Goal: Transaction & Acquisition: Purchase product/service

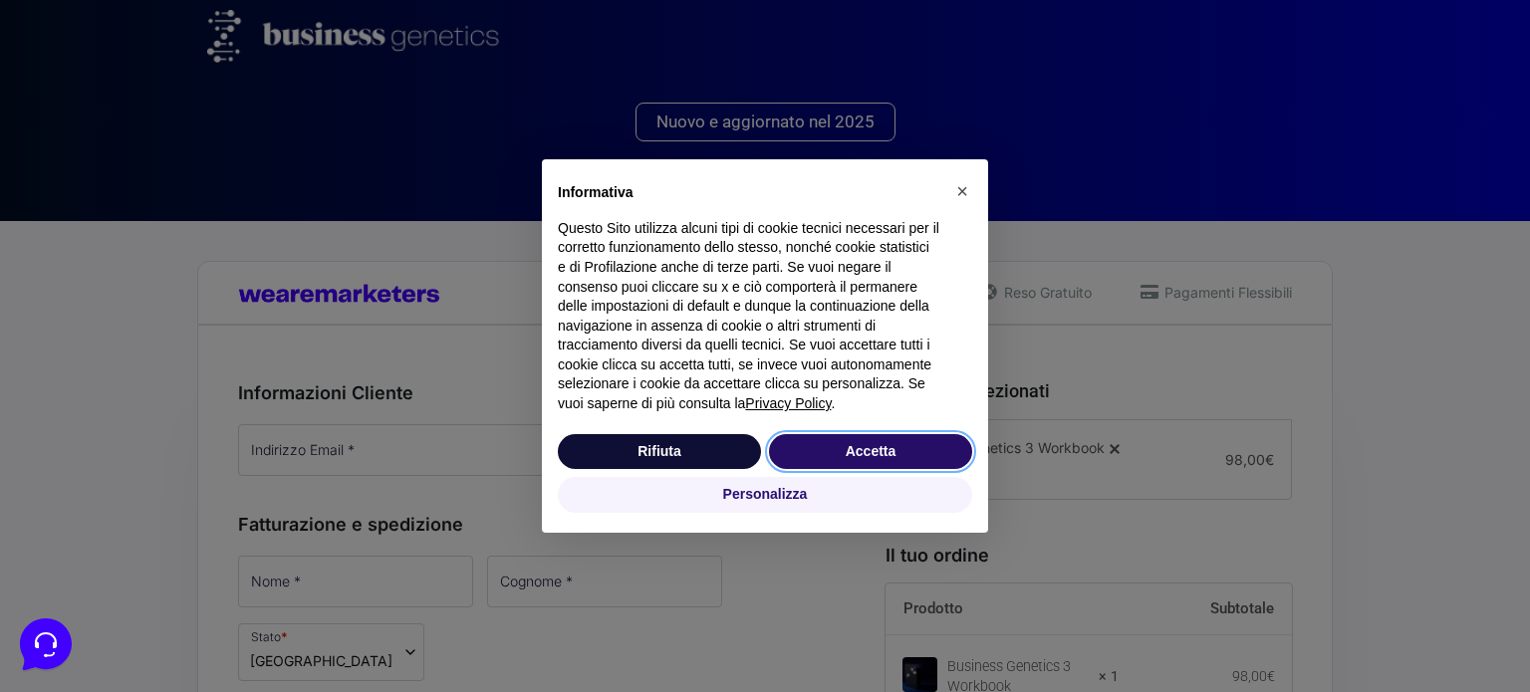
click at [892, 458] on button "Accetta" at bounding box center [870, 452] width 203 height 36
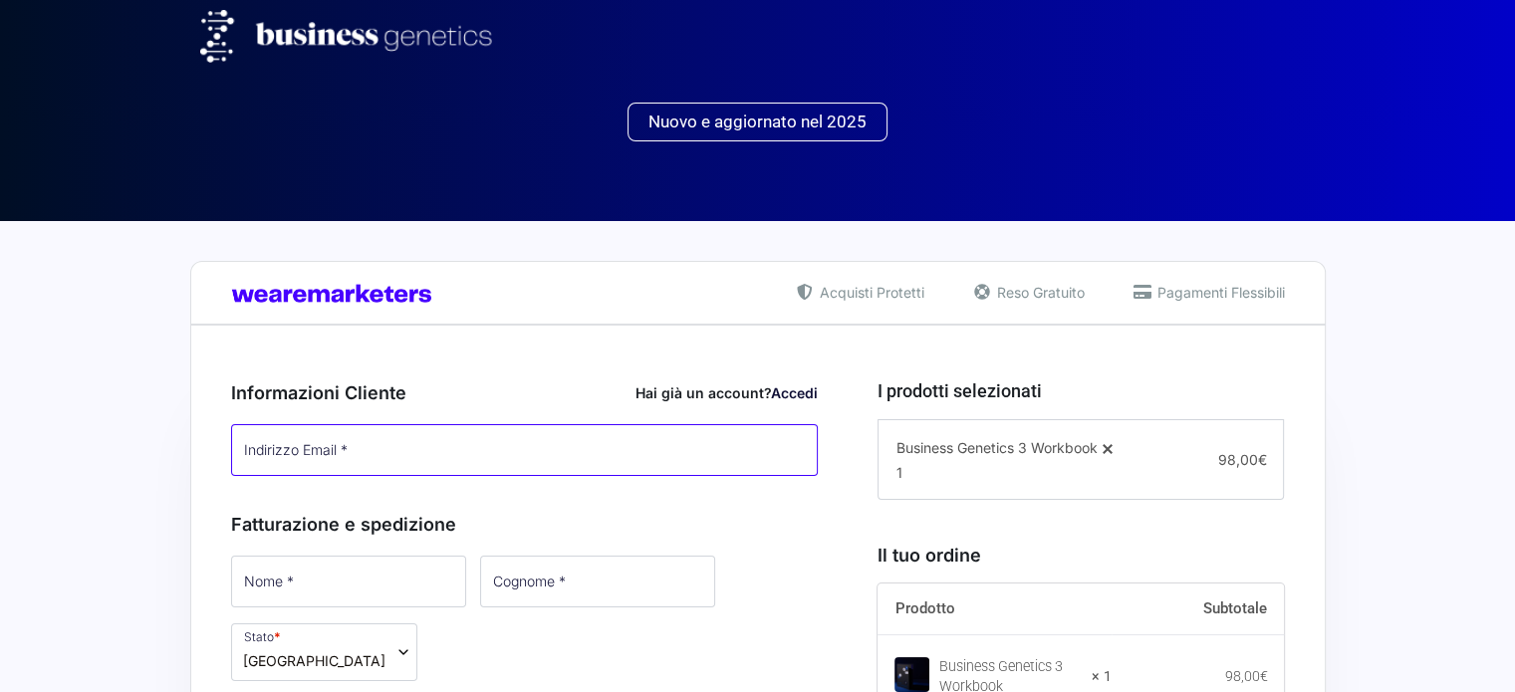
click at [443, 447] on input "Indirizzo Email *" at bounding box center [525, 450] width 588 height 52
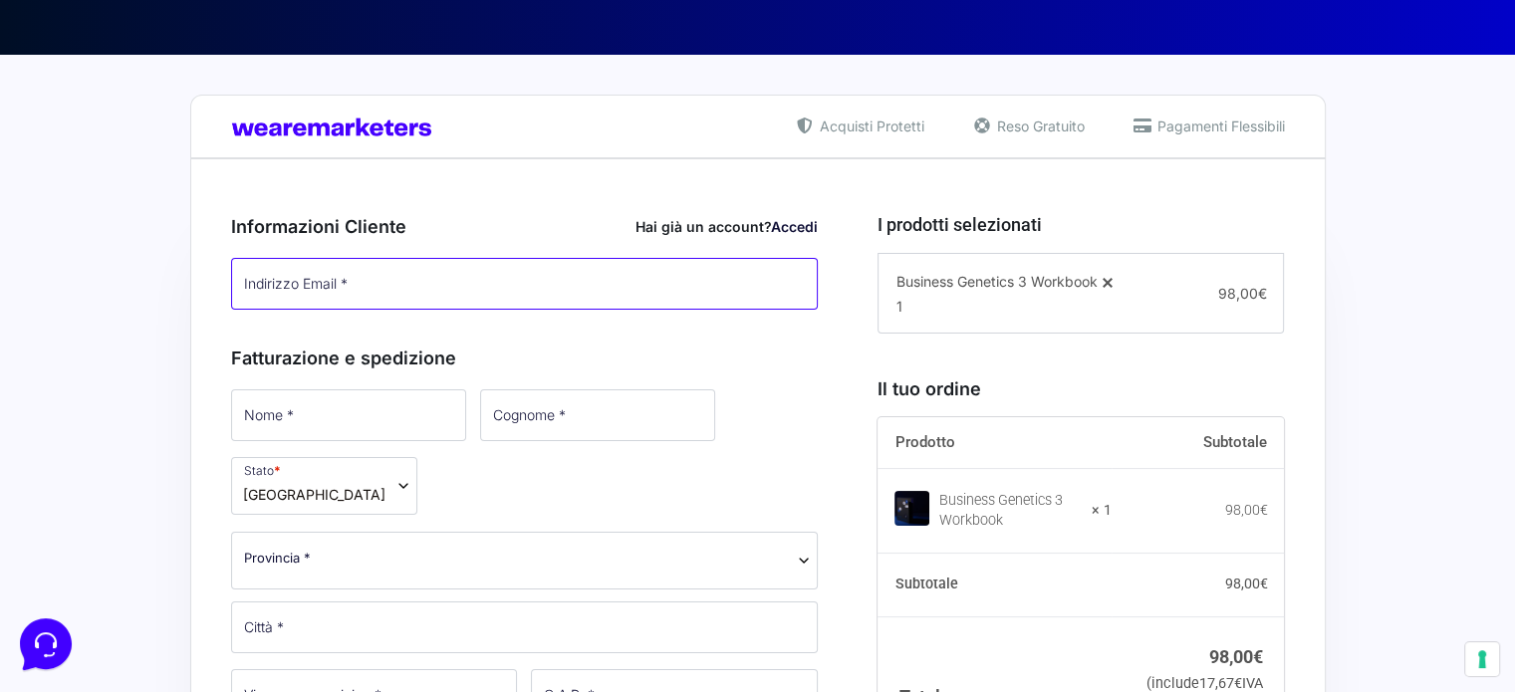
scroll to position [199, 0]
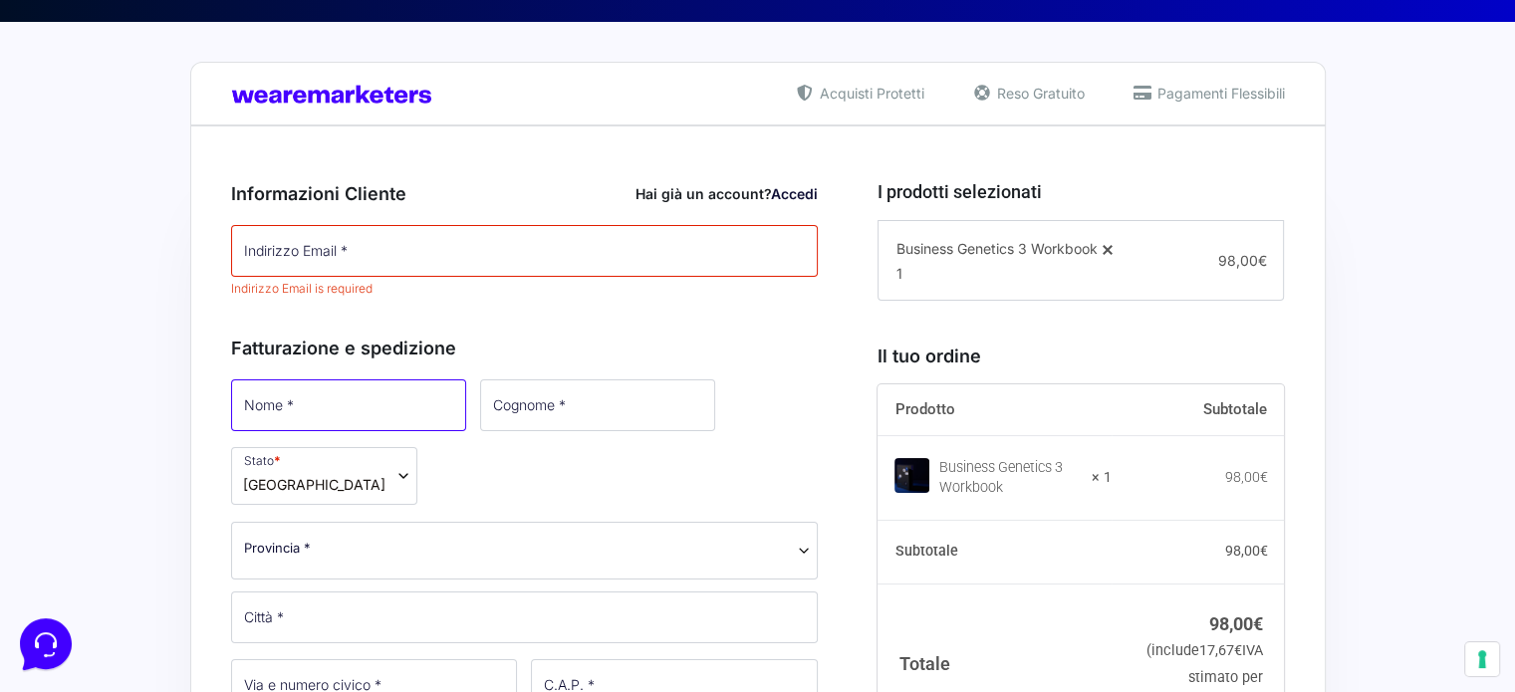
click at [315, 387] on input "Nome *" at bounding box center [348, 405] width 235 height 52
type input "Marco"
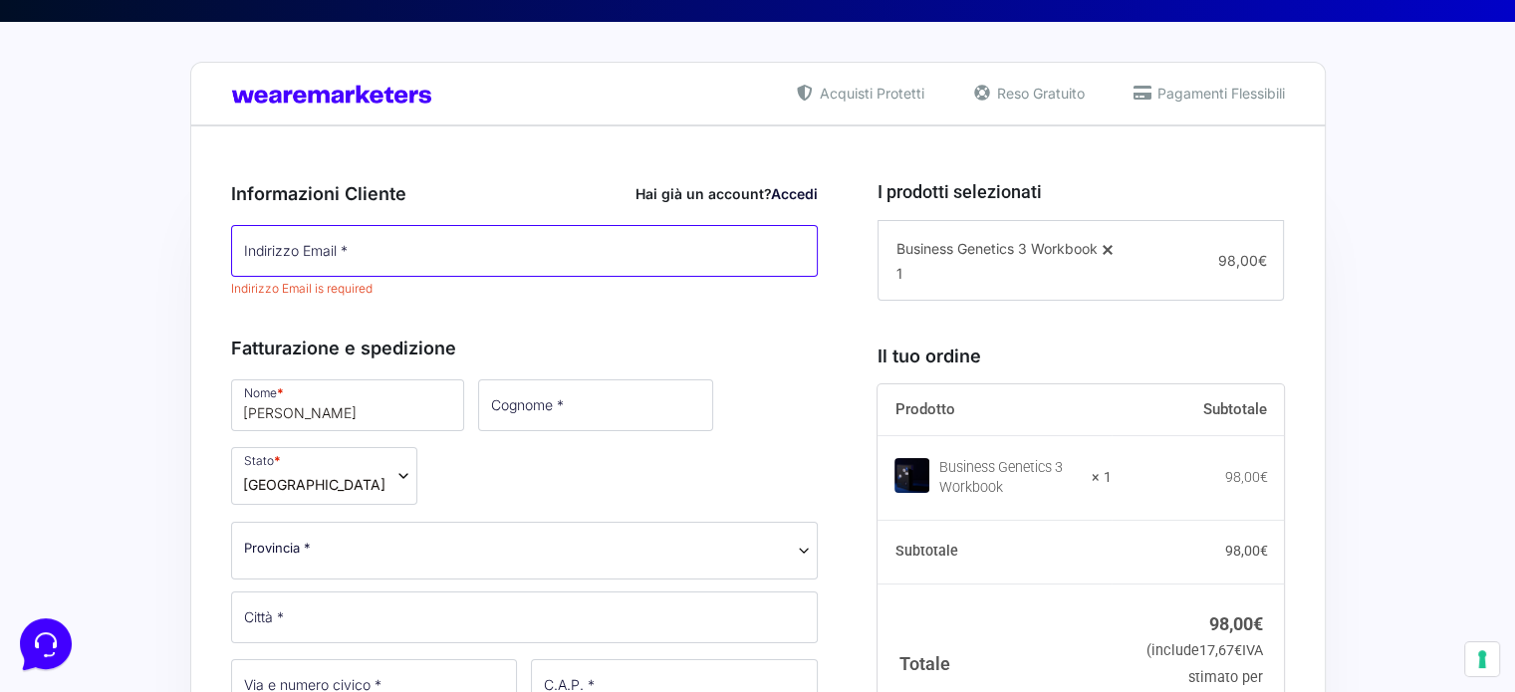
click at [359, 253] on input "Indirizzo Email *" at bounding box center [525, 251] width 588 height 52
type input "baltojikate@gmail.com"
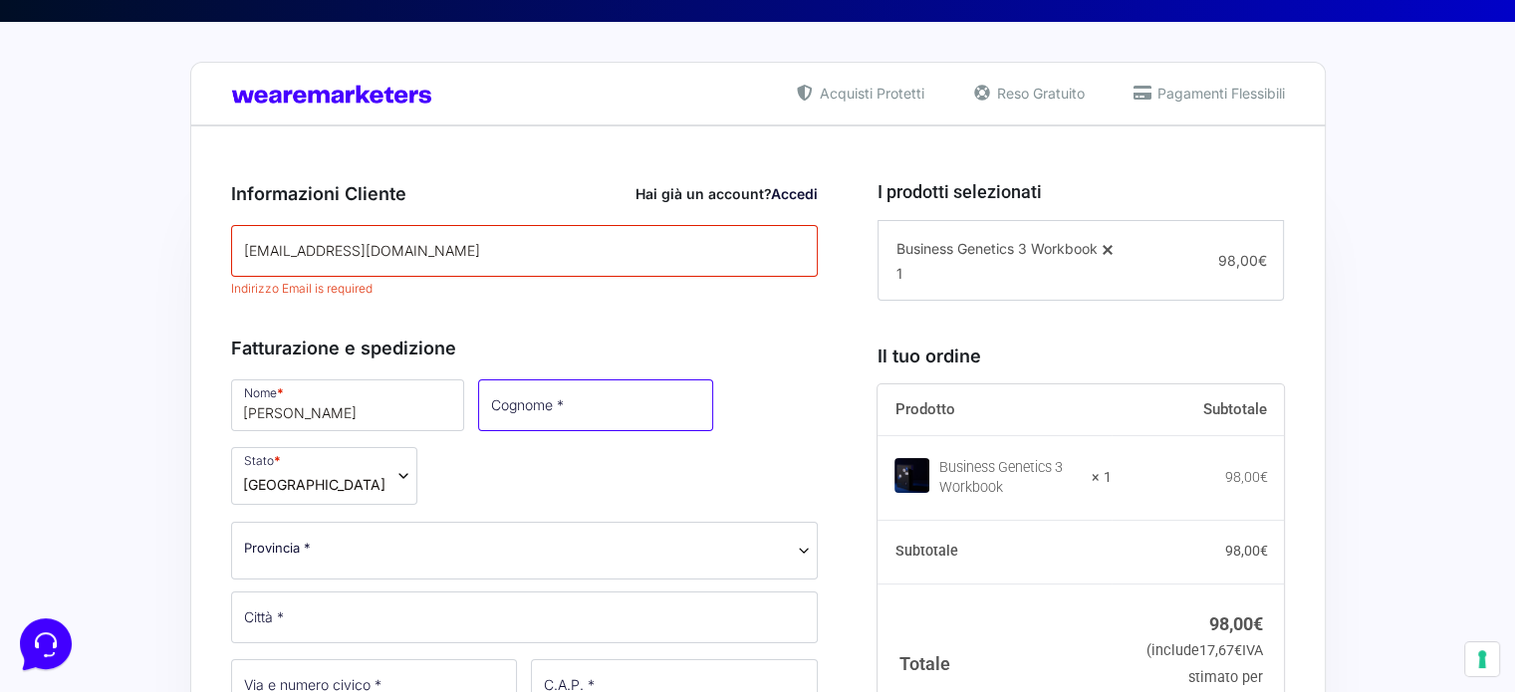
type input "Montrasio"
select select "LT"
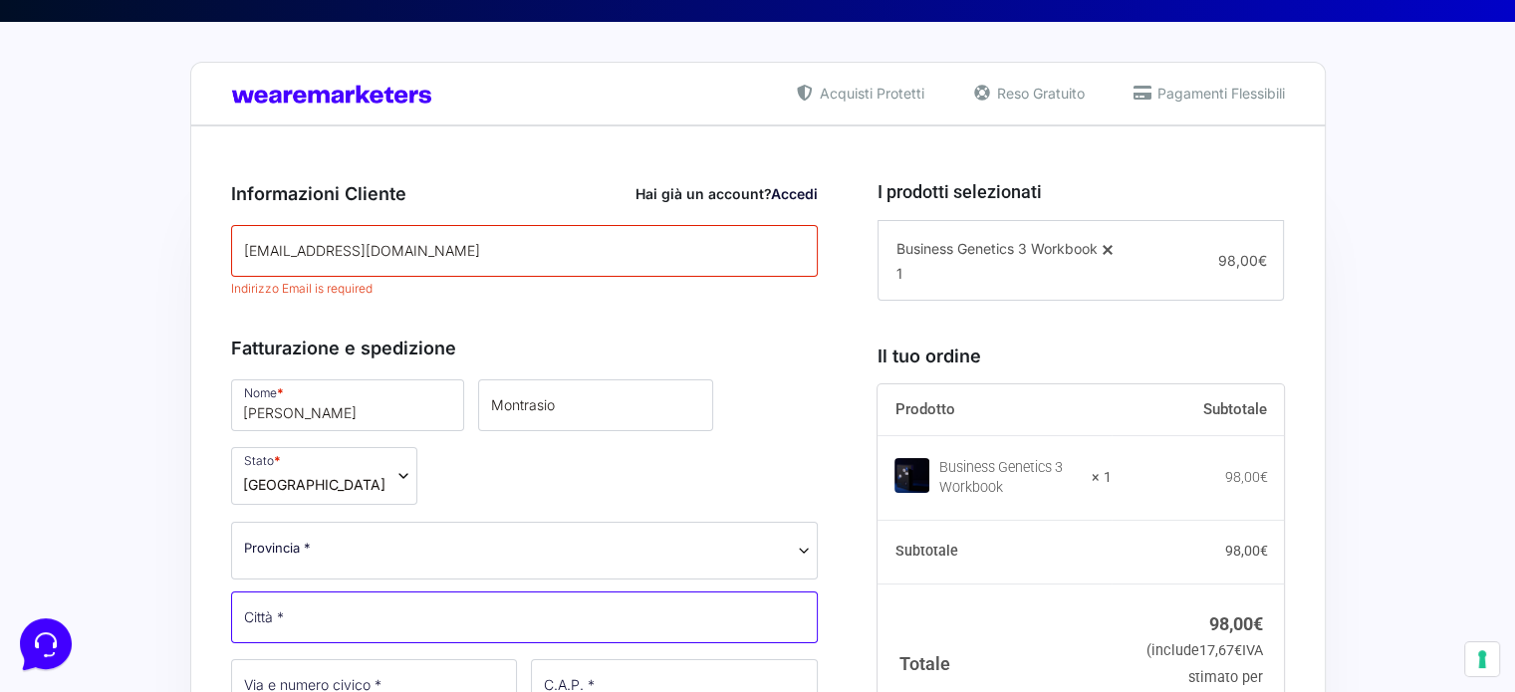
type input "Vilnius"
type input "03204"
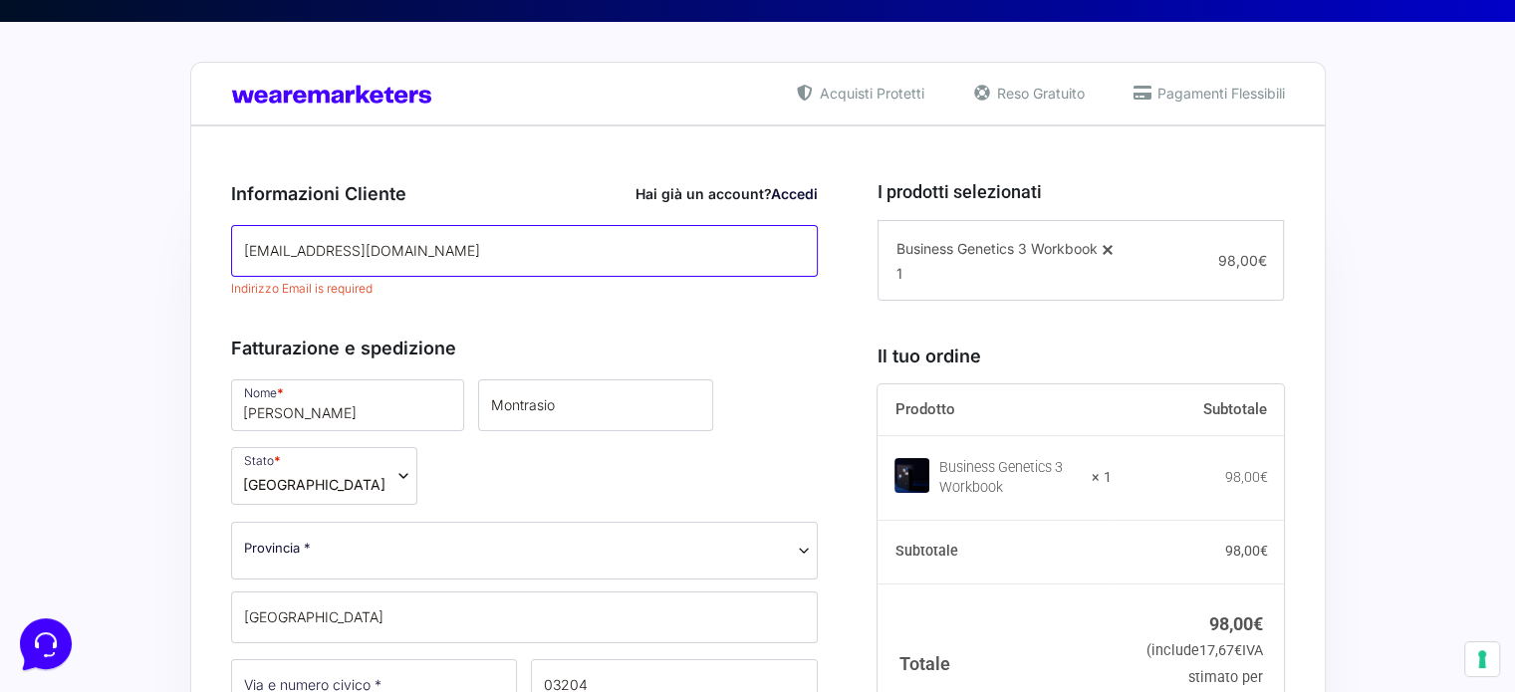
select select "LT"
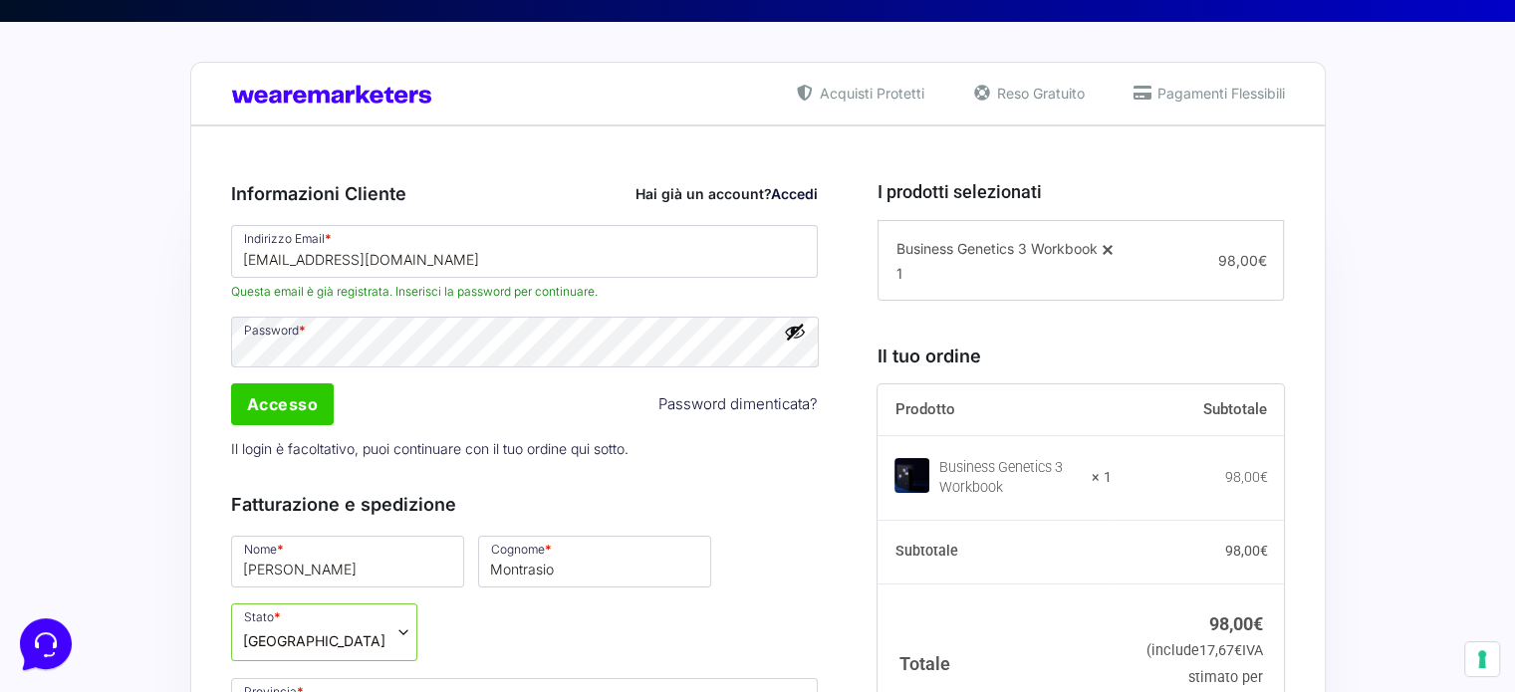
click at [797, 334] on button "Mostra password" at bounding box center [795, 332] width 22 height 22
click at [797, 334] on button "Nascondi password" at bounding box center [795, 332] width 22 height 22
click at [797, 334] on button "Mostra password" at bounding box center [795, 332] width 22 height 22
click at [797, 334] on button "Nascondi password" at bounding box center [795, 332] width 22 height 22
click at [278, 401] on input "Accesso" at bounding box center [283, 404] width 104 height 42
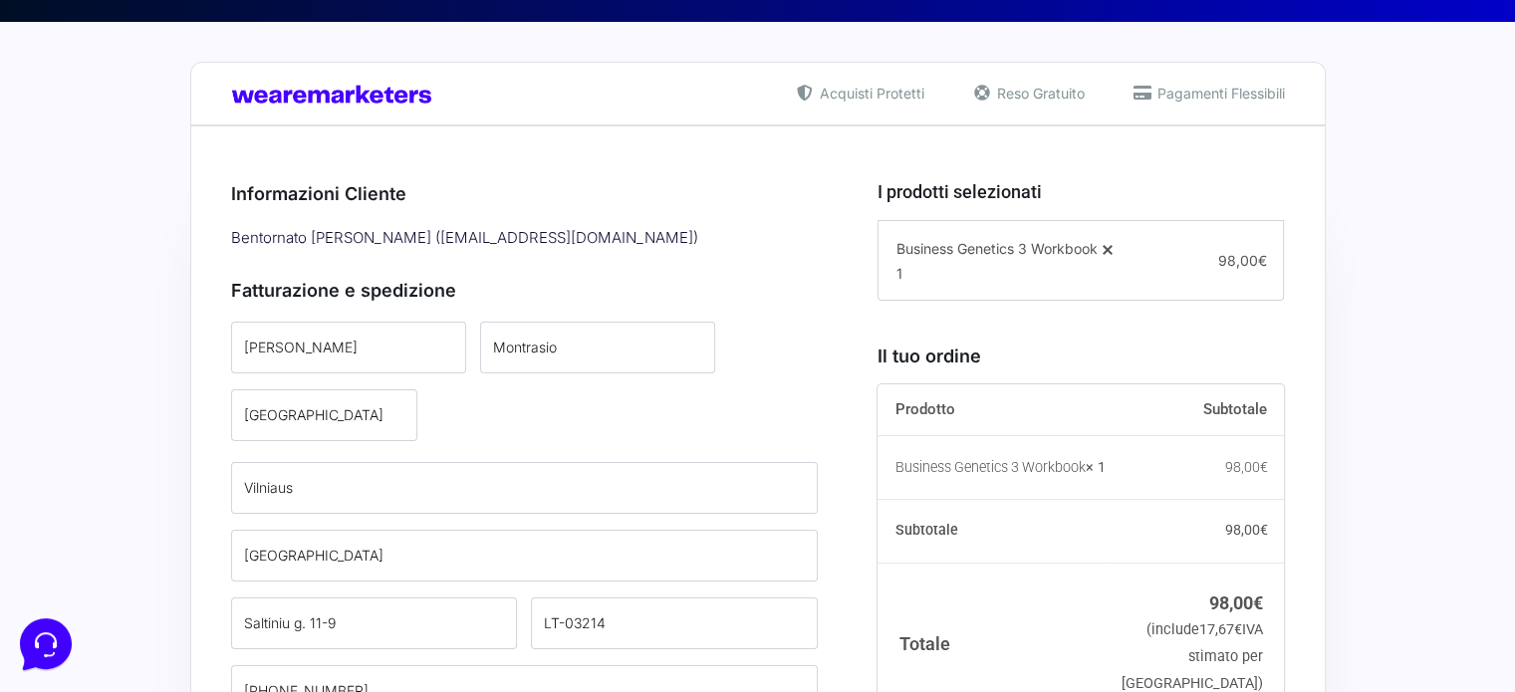
type input "03204"
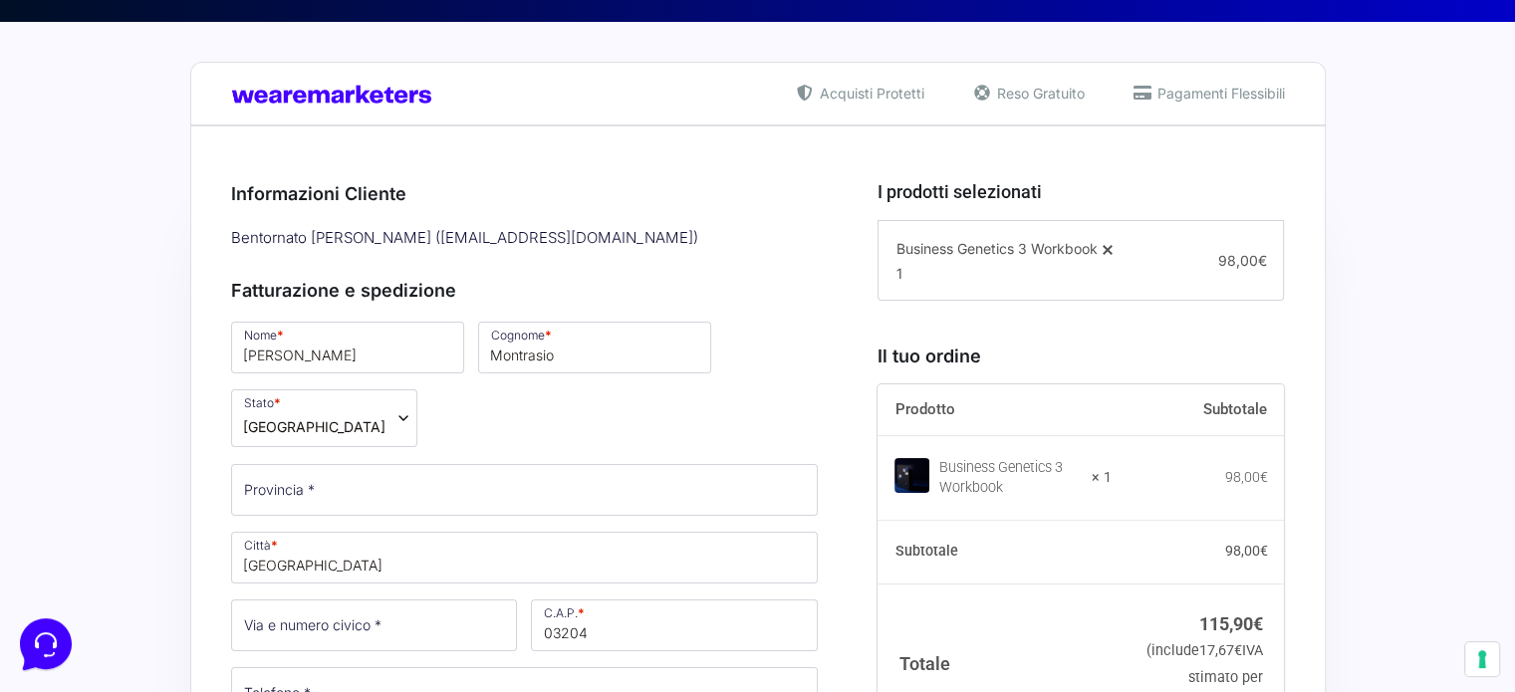
click at [741, 402] on div "Nome * Marco Cognome * Montrasio Stato * Seleziona un paese / una regione… Afgh…" at bounding box center [525, 670] width 602 height 703
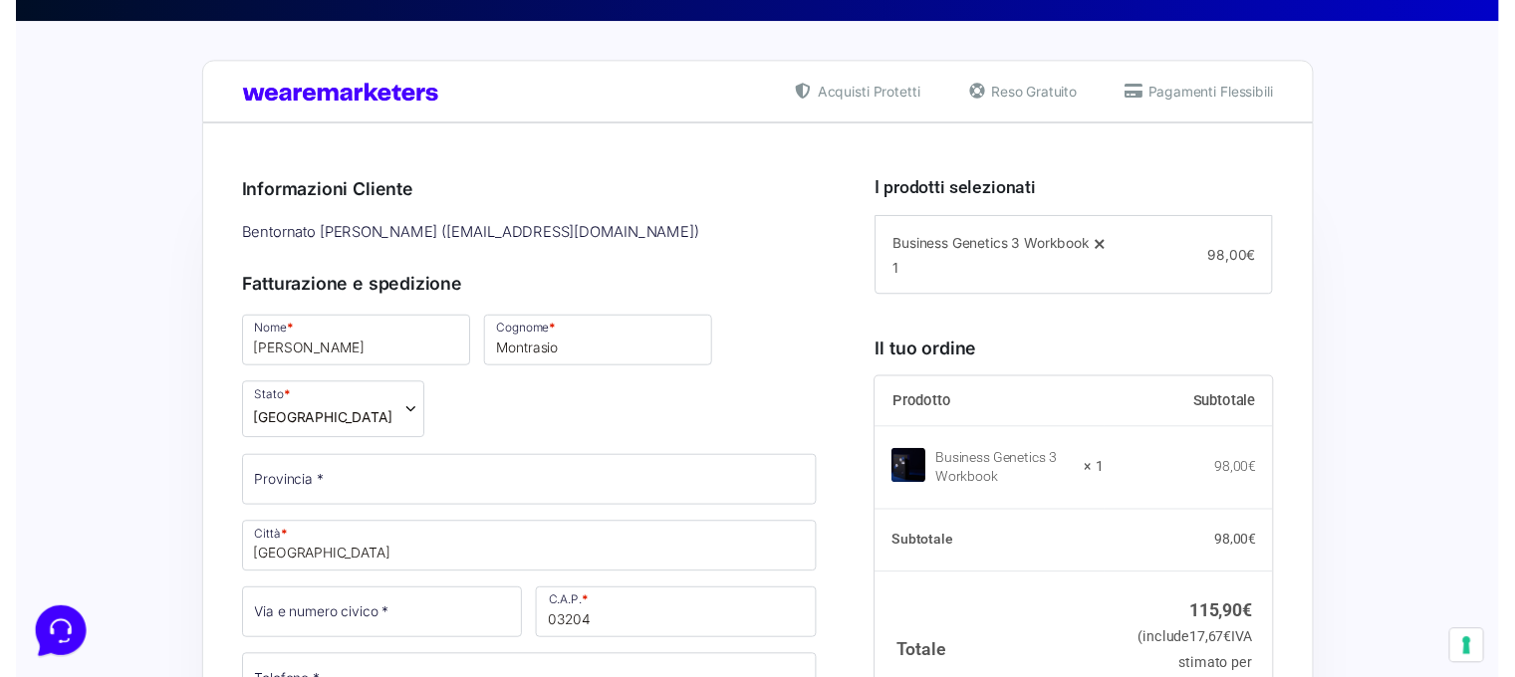
scroll to position [398, 0]
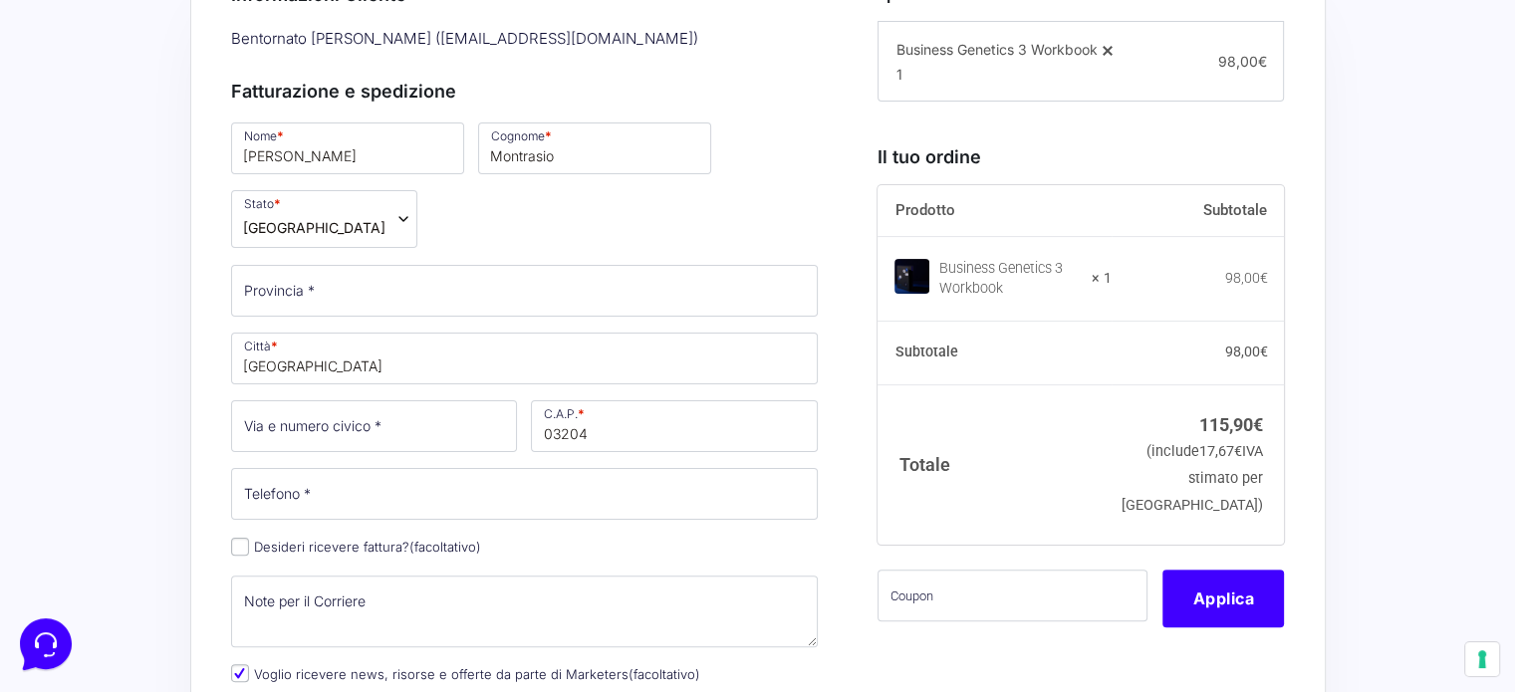
click at [397, 218] on b "Stato" at bounding box center [403, 219] width 16 height 16
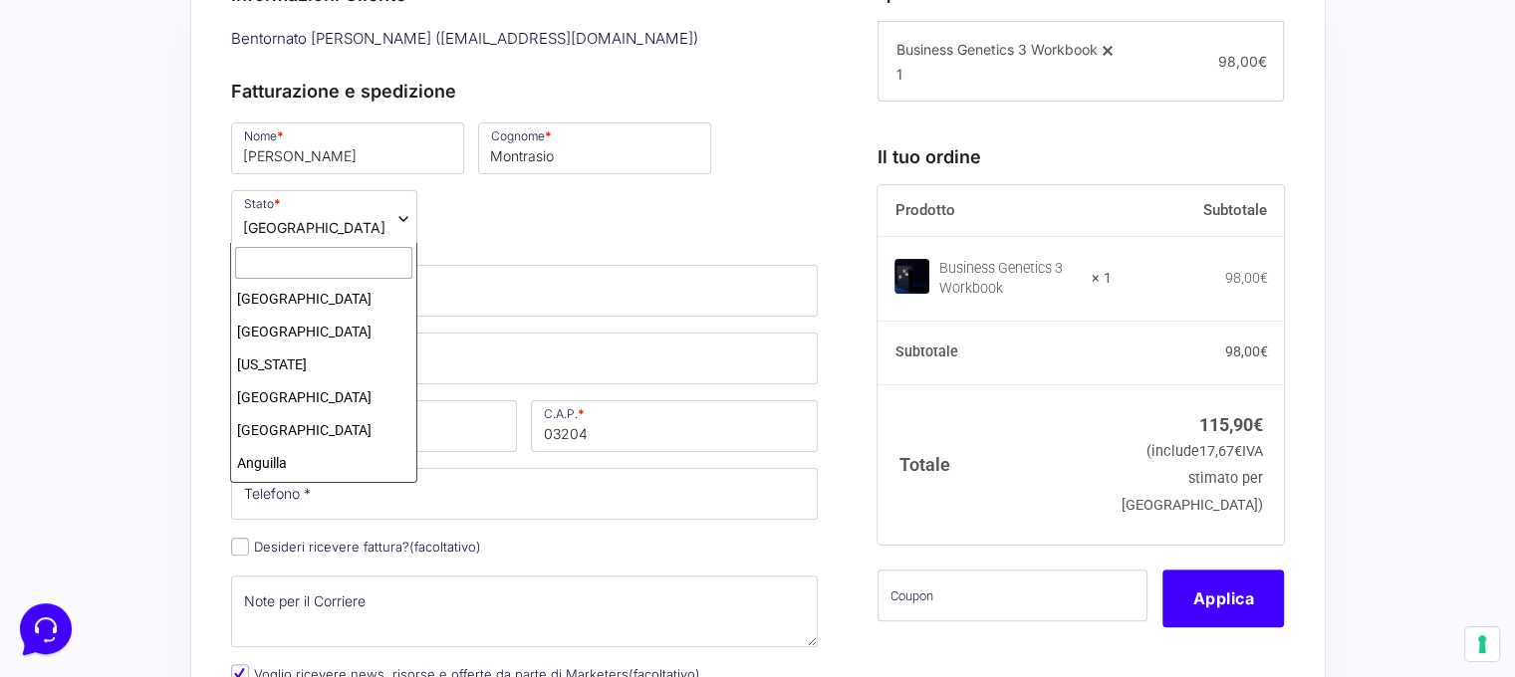
scroll to position [4030, 0]
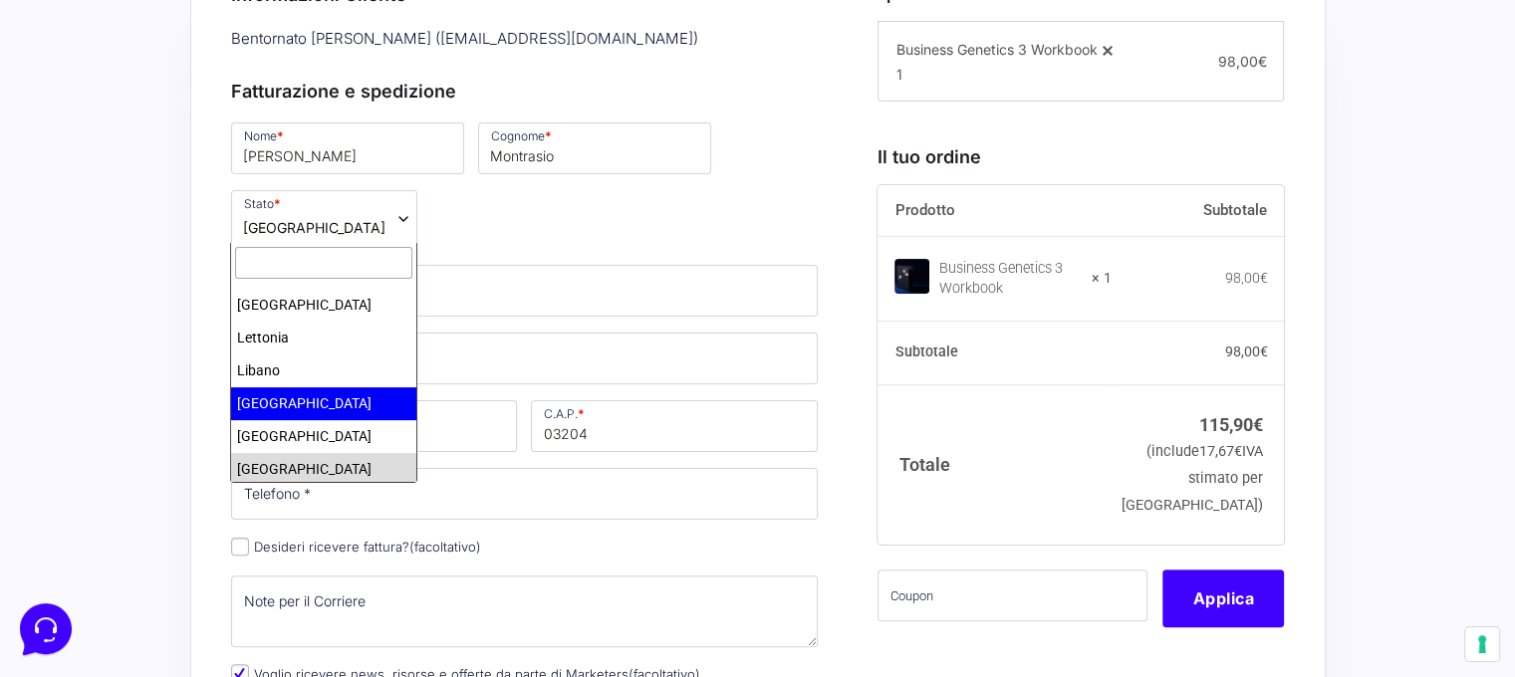
click at [315, 265] on input "text" at bounding box center [323, 263] width 176 height 33
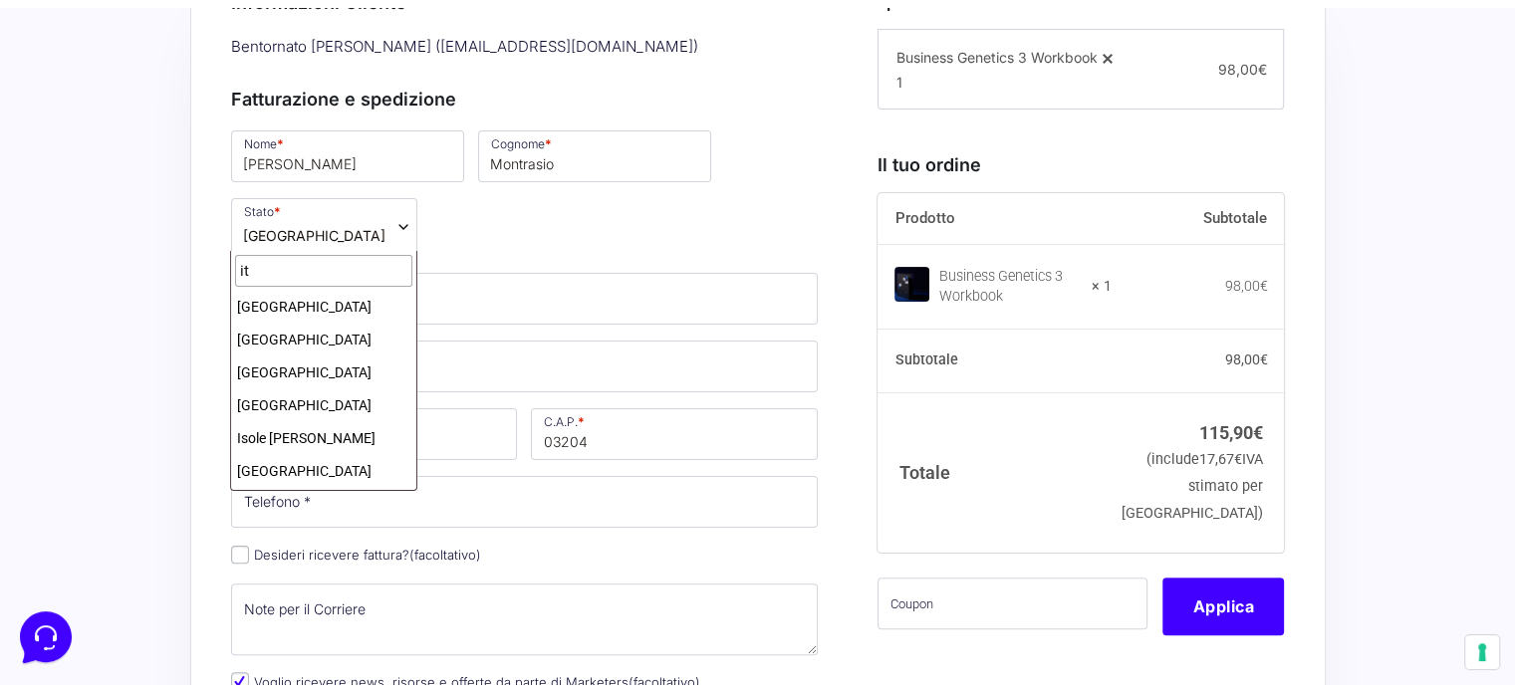
scroll to position [163, 0]
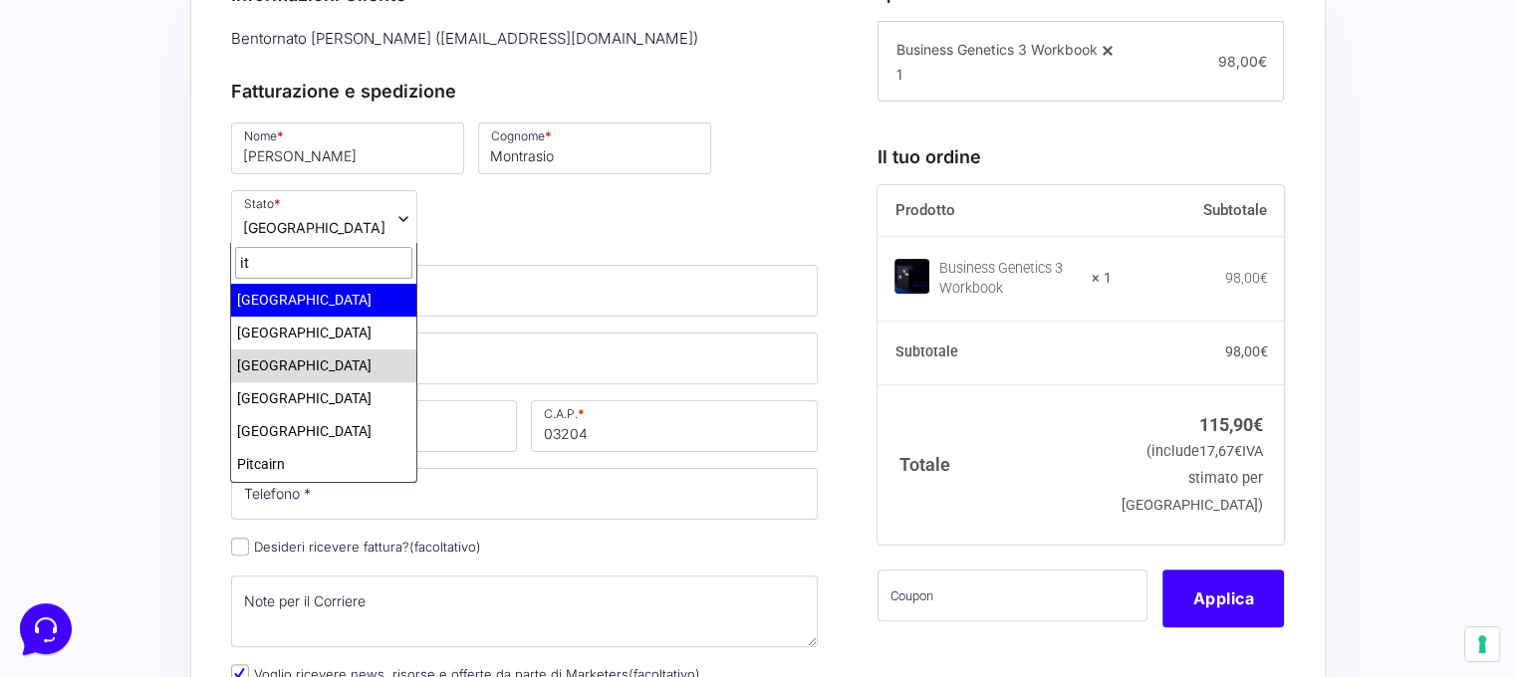
type input "it"
select select "IT"
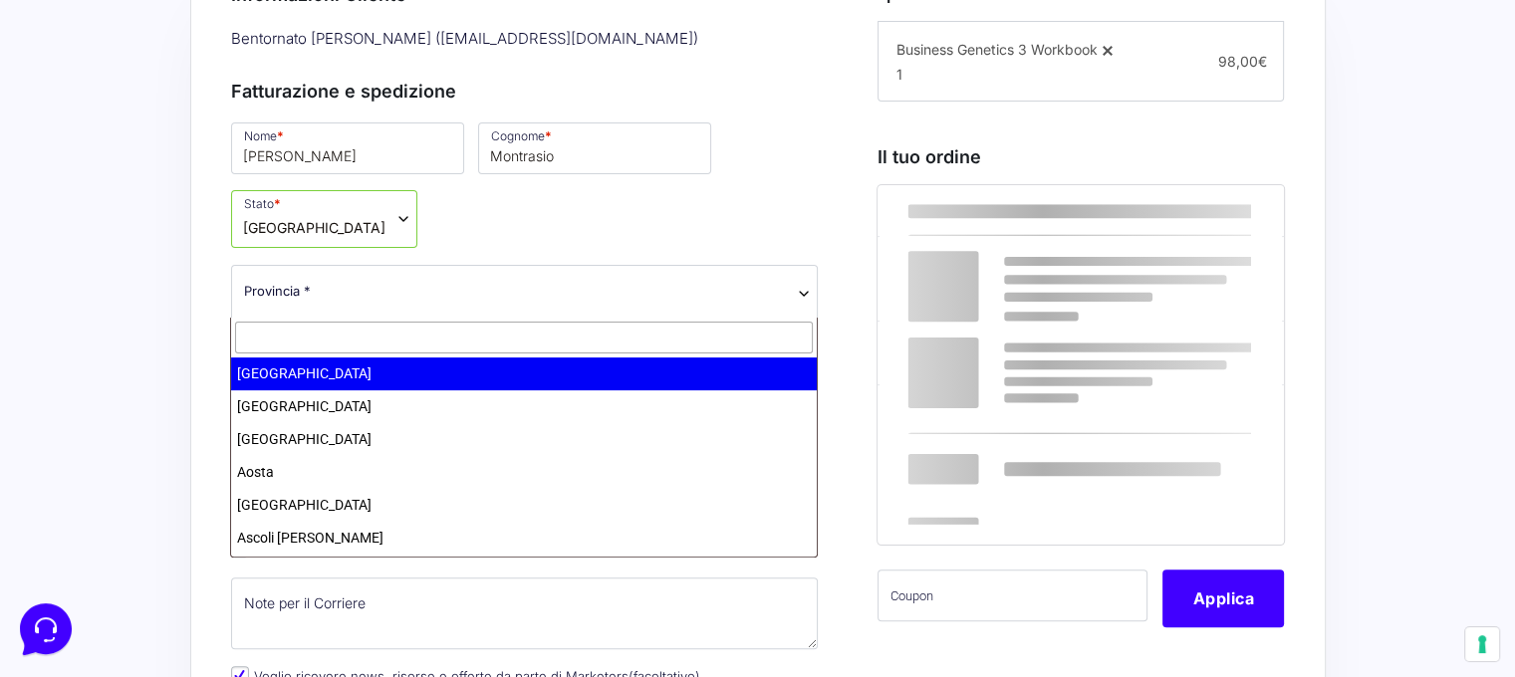
click at [411, 299] on span "Provincia *" at bounding box center [525, 291] width 562 height 21
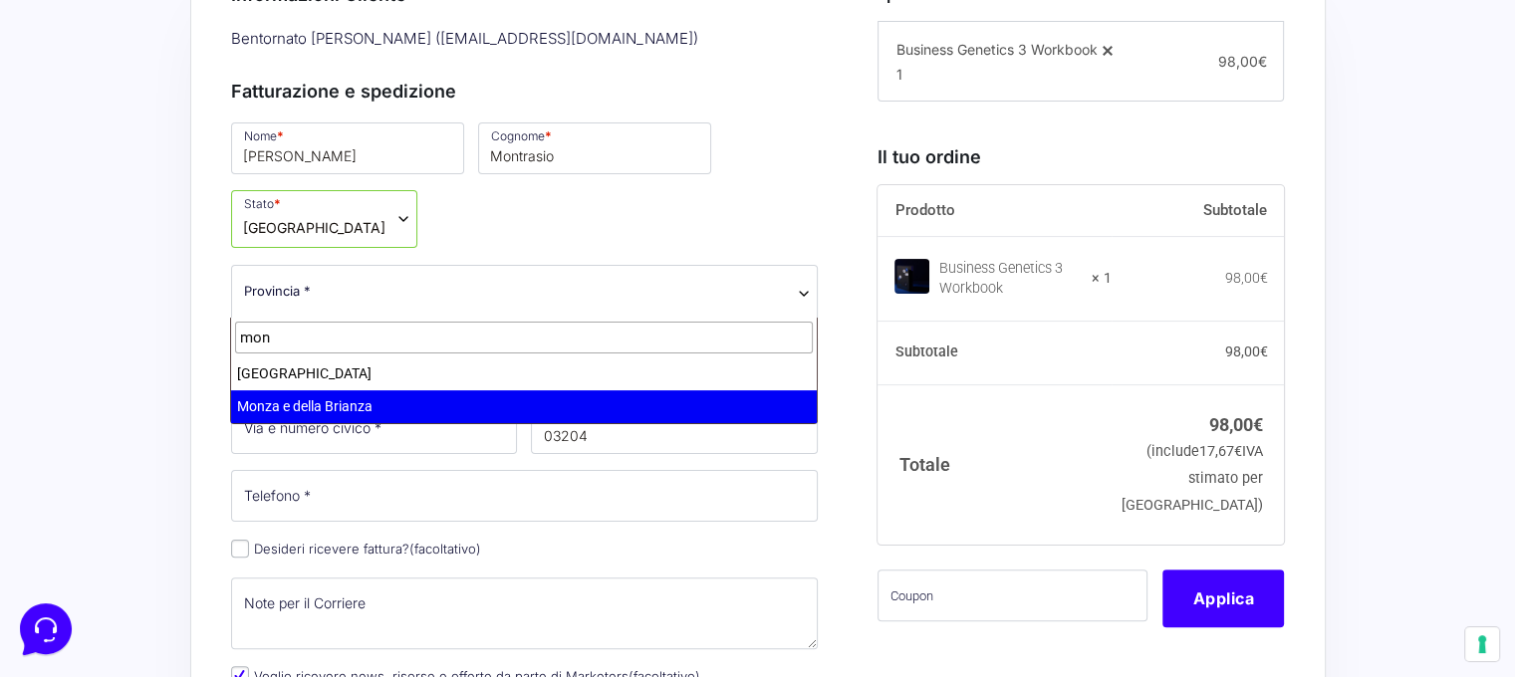
type input "mon"
select select "MB"
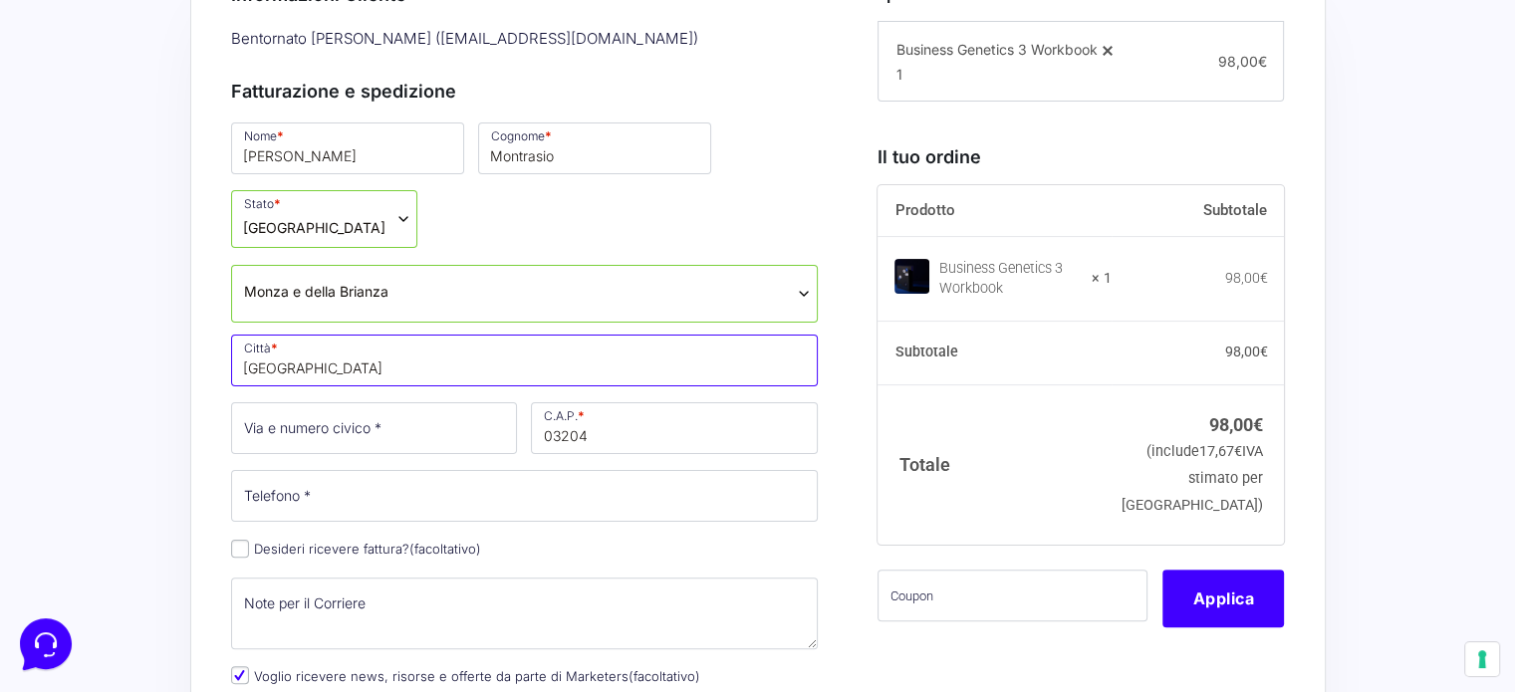
click at [363, 363] on input "Vilnius" at bounding box center [525, 361] width 588 height 52
type input "Seregno"
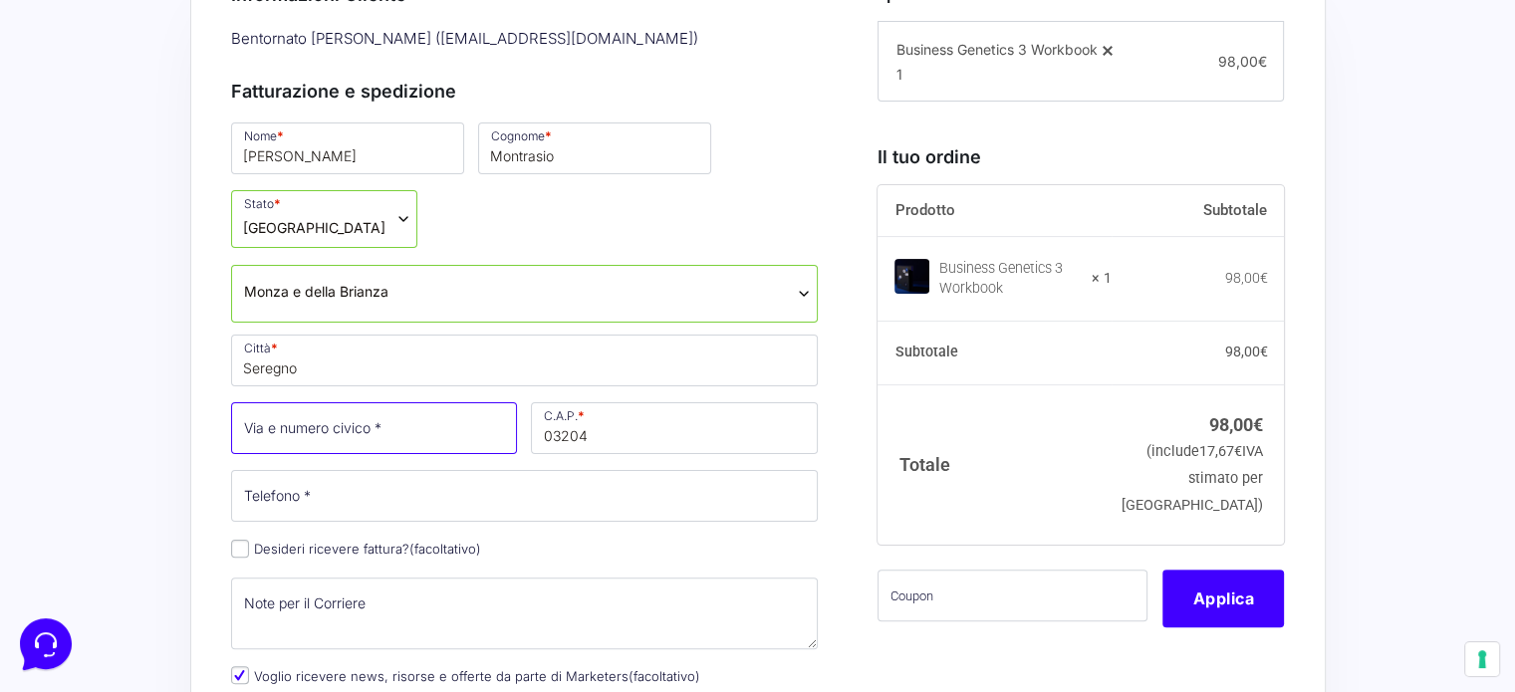
type input "C"
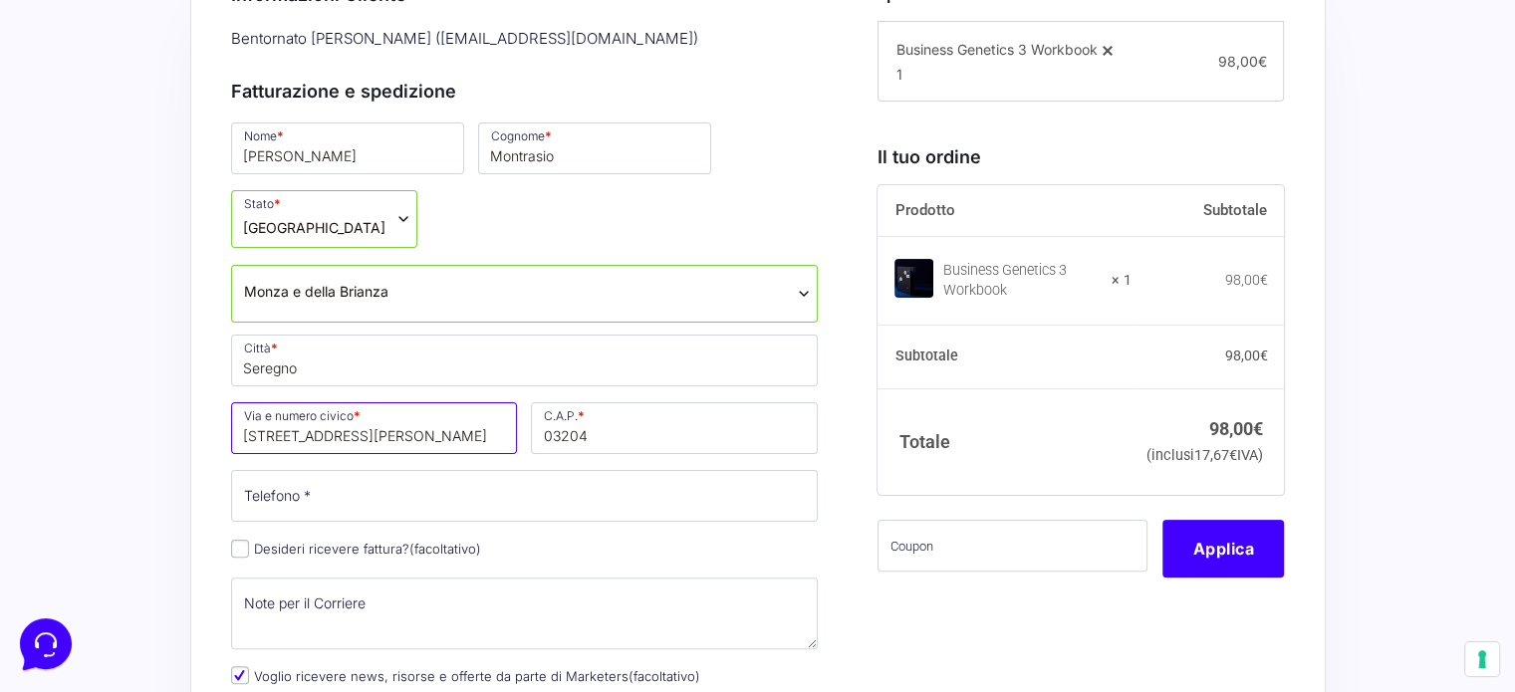
type input "Via Francesco Carlini 37"
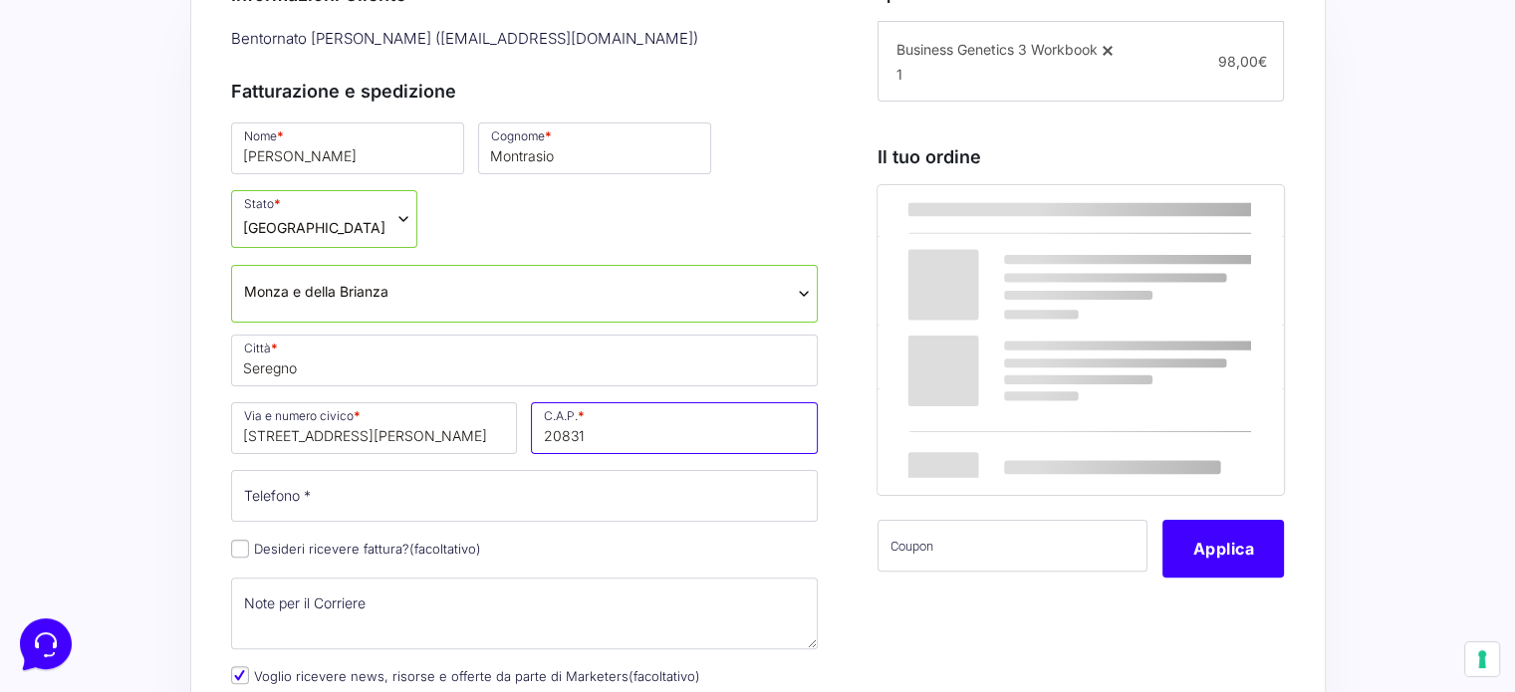
type input "20831"
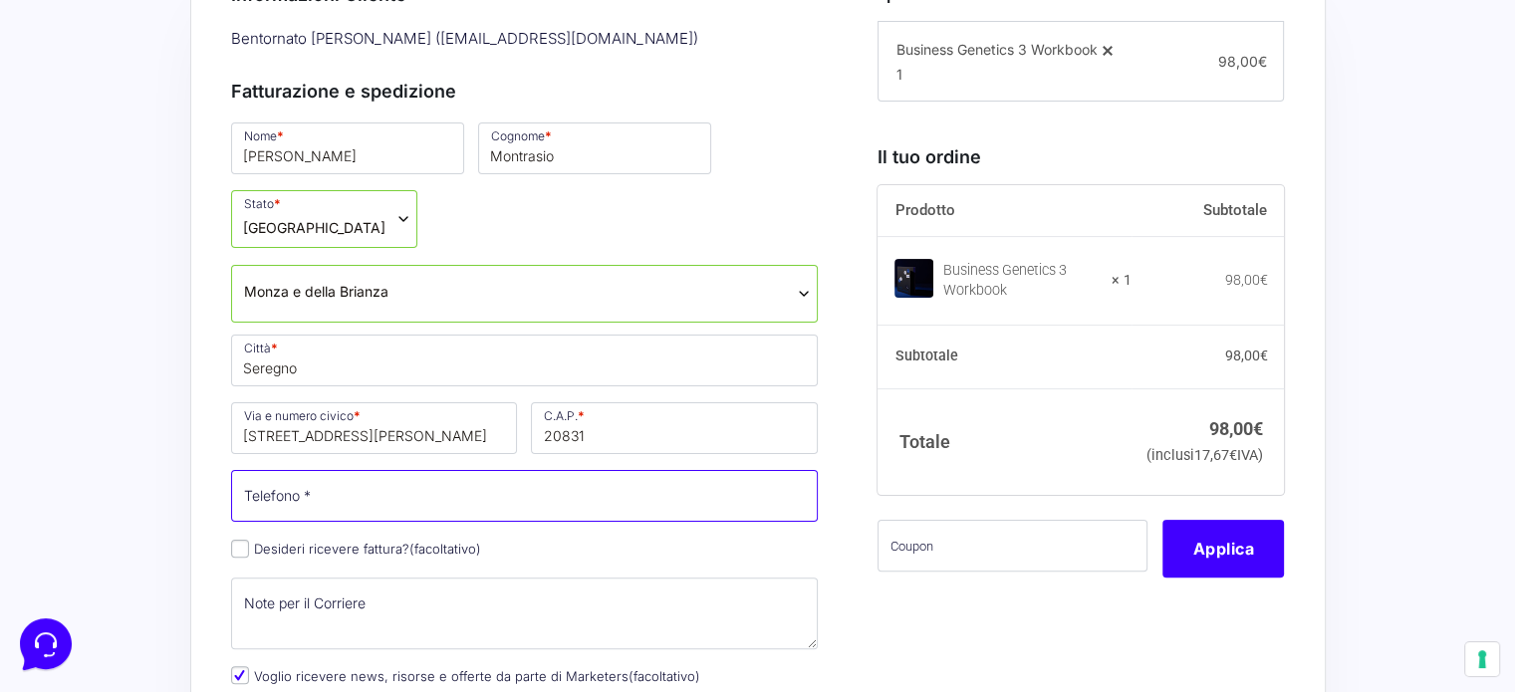
type input "+"
type input "339 7737340"
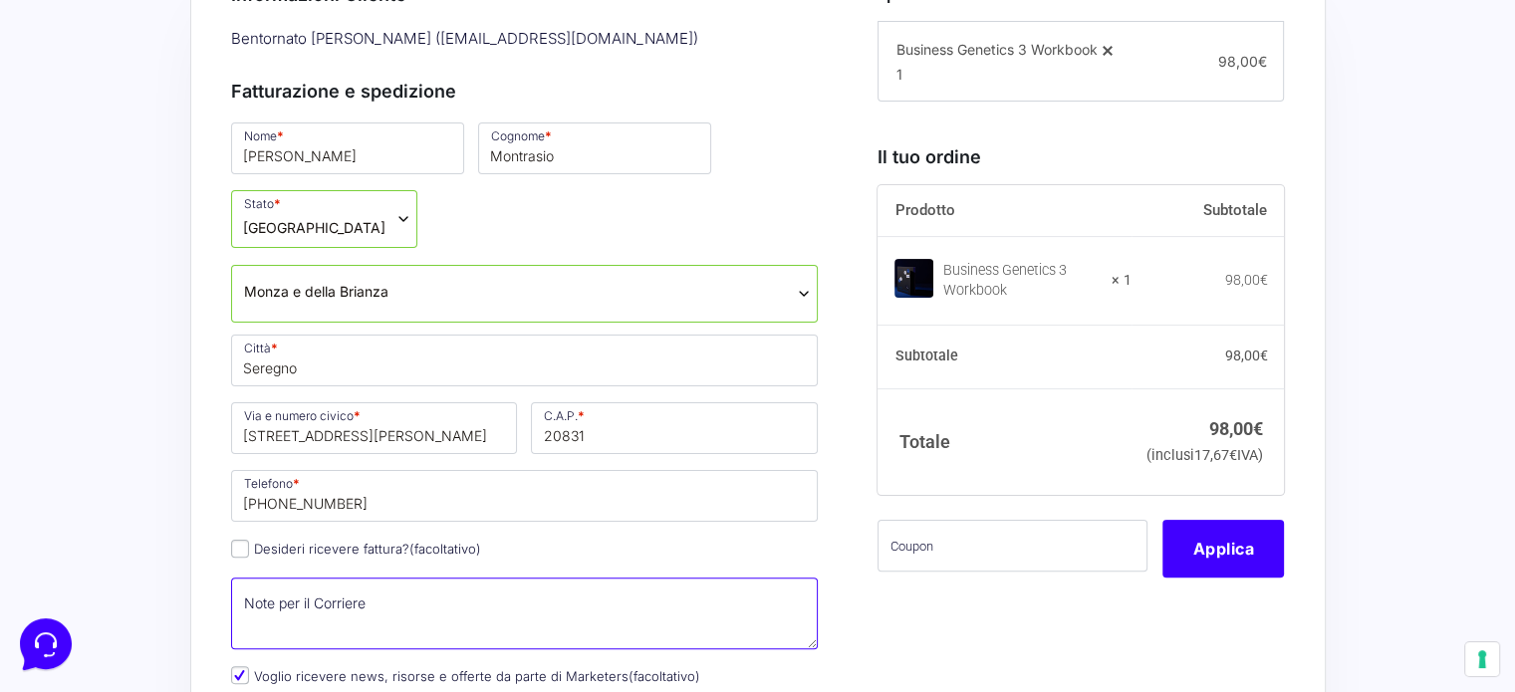
click at [390, 601] on textarea "Note per il Corriere (facoltativo)" at bounding box center [525, 614] width 588 height 72
click at [319, 608] on textarea "Citofono 01. Telefonare prima" at bounding box center [525, 614] width 588 height 72
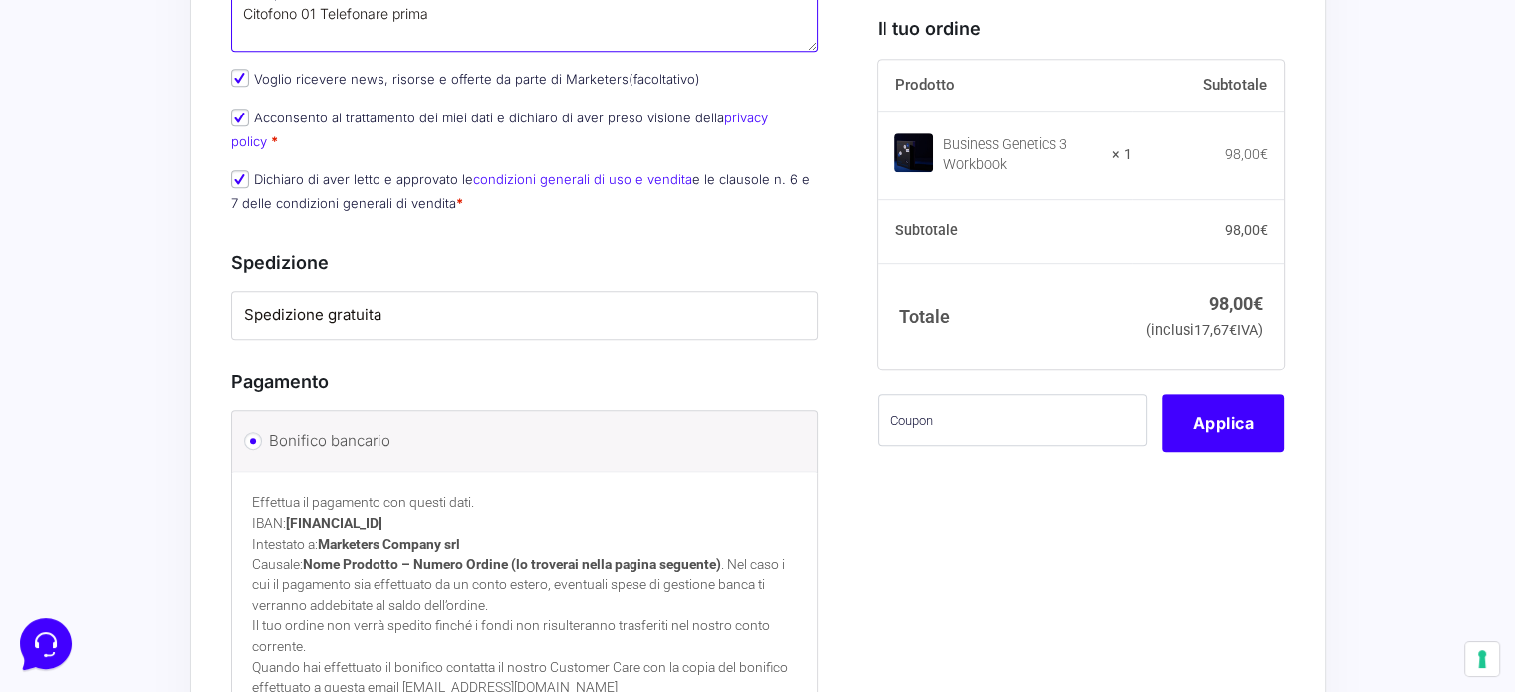
scroll to position [1195, 0]
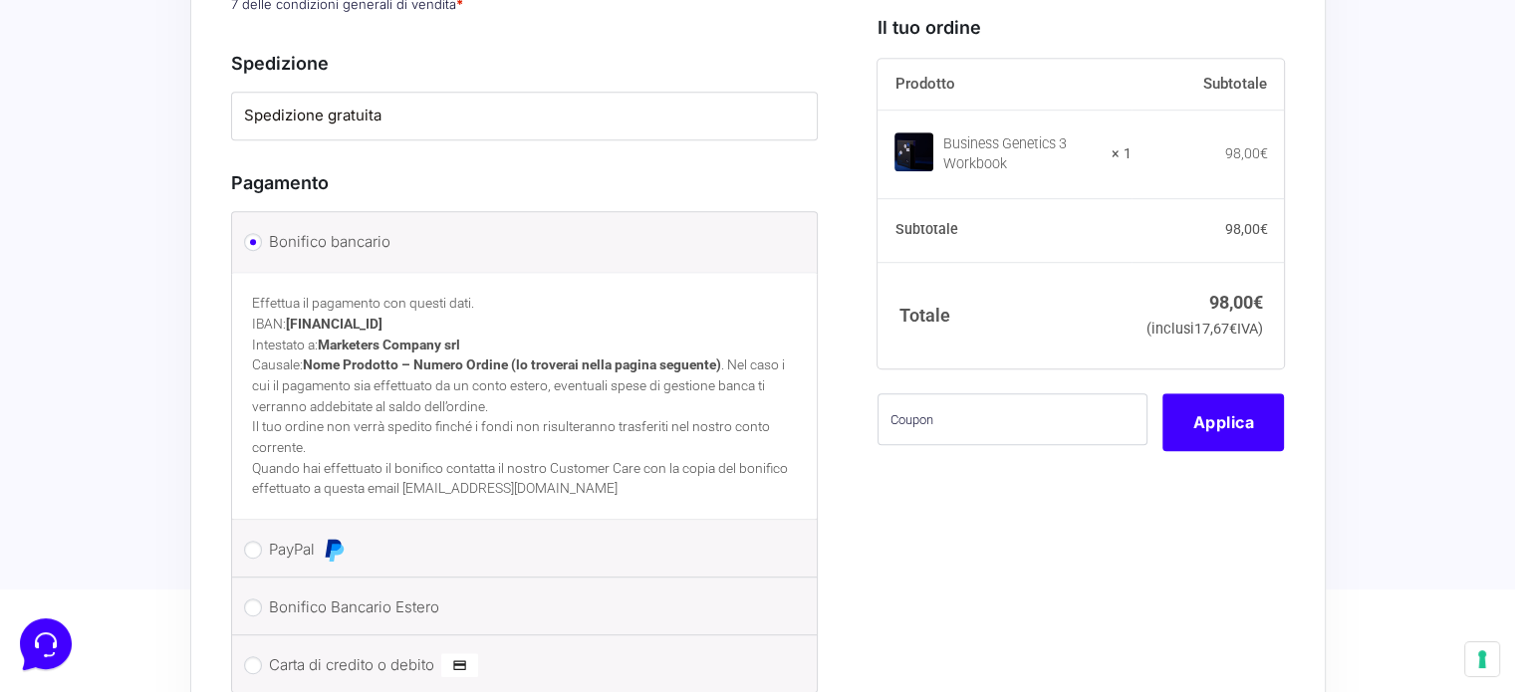
type textarea "Citofono 01 Telefonare prima"
click at [255, 656] on input "Carta di credito o debito" at bounding box center [253, 665] width 18 height 18
radio input "true"
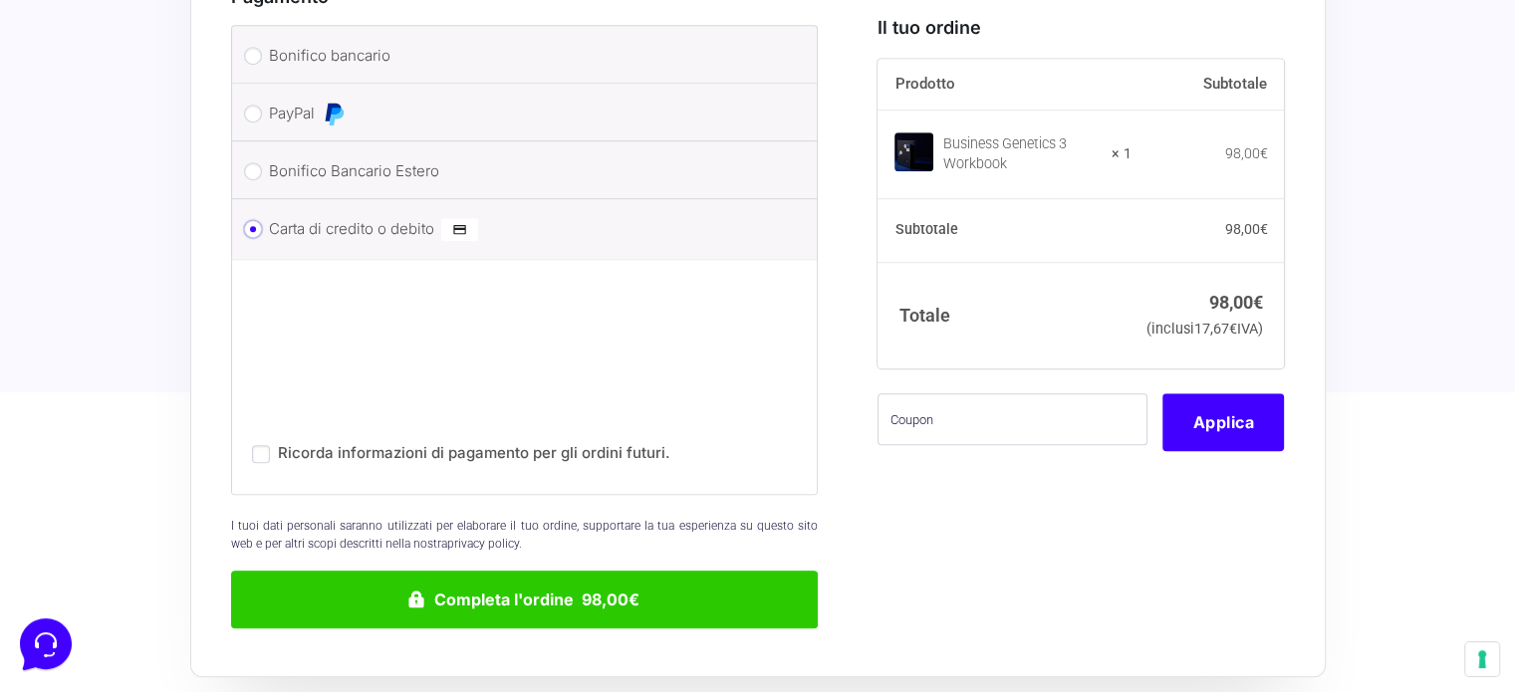
scroll to position [1394, 0]
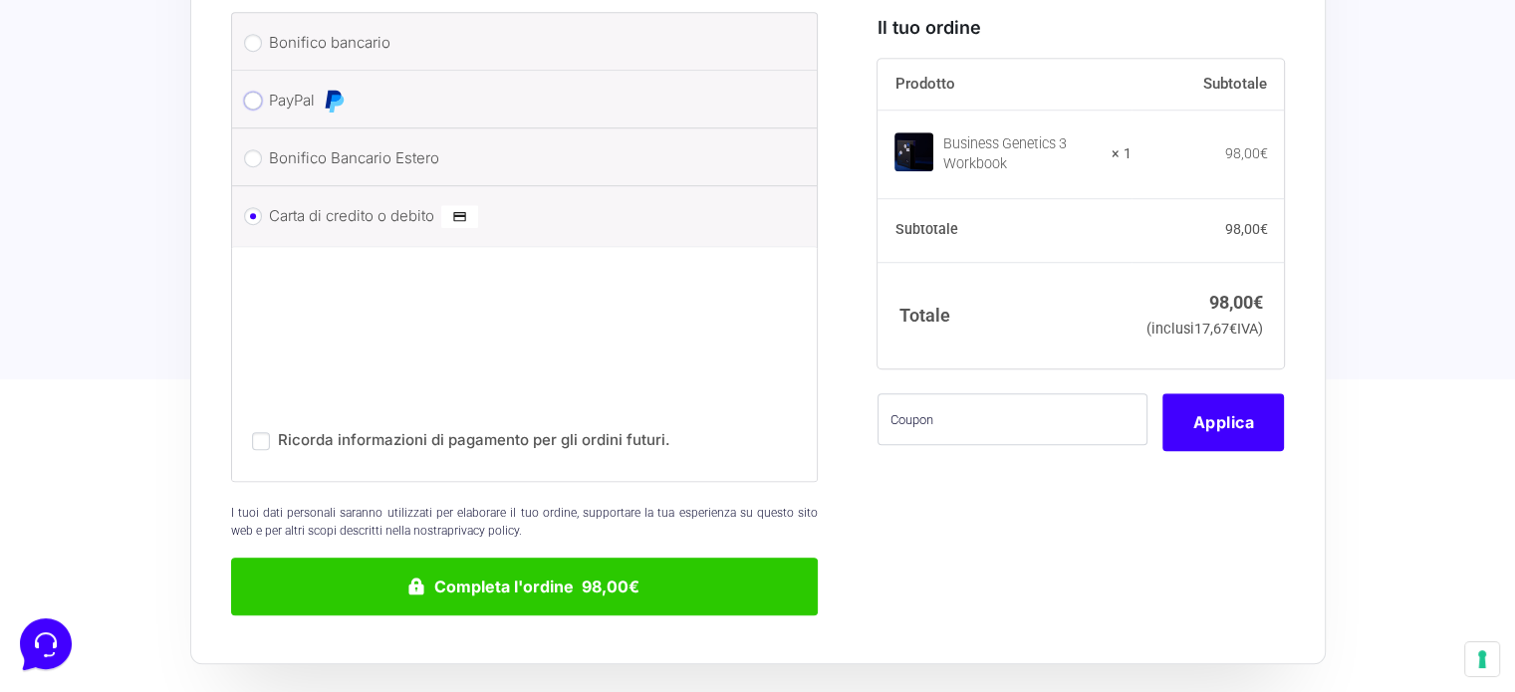
click at [249, 92] on input "PayPal" at bounding box center [253, 101] width 18 height 18
radio input "true"
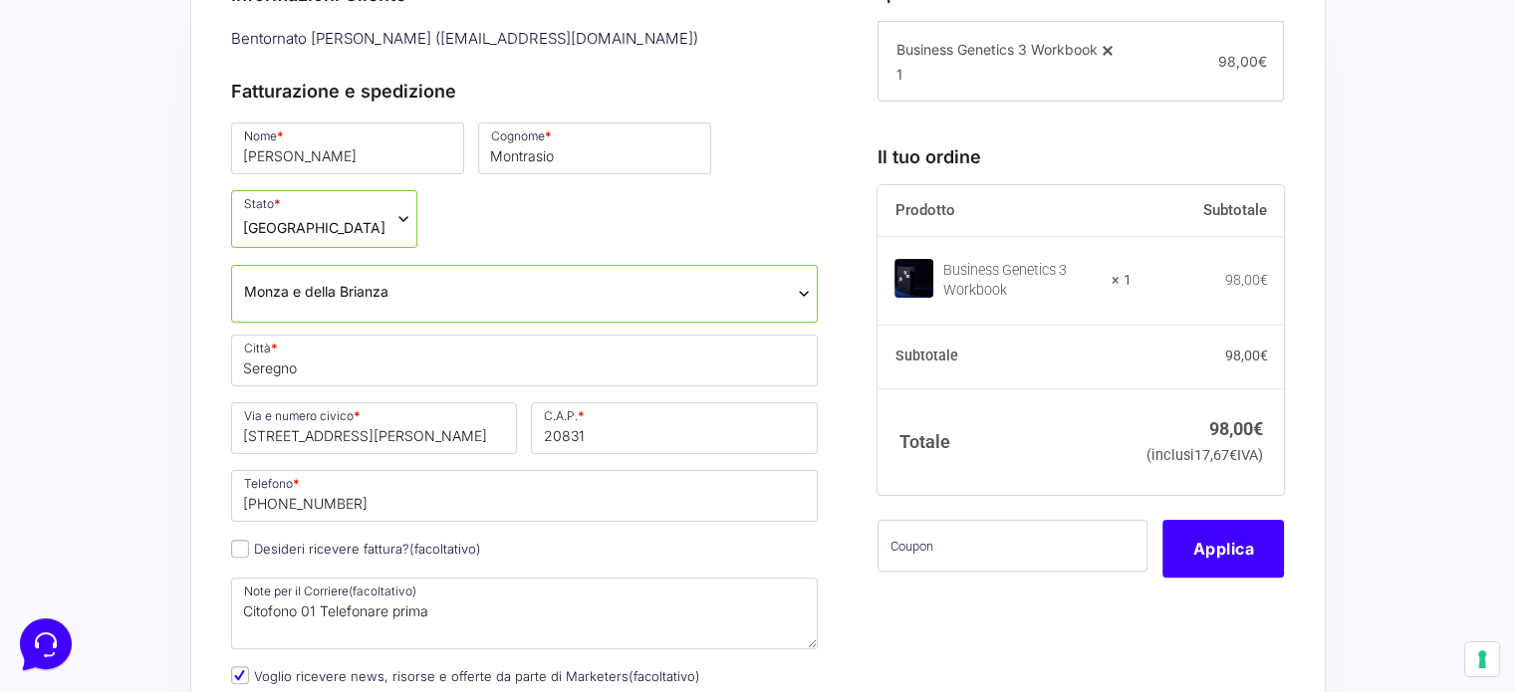
scroll to position [598, 0]
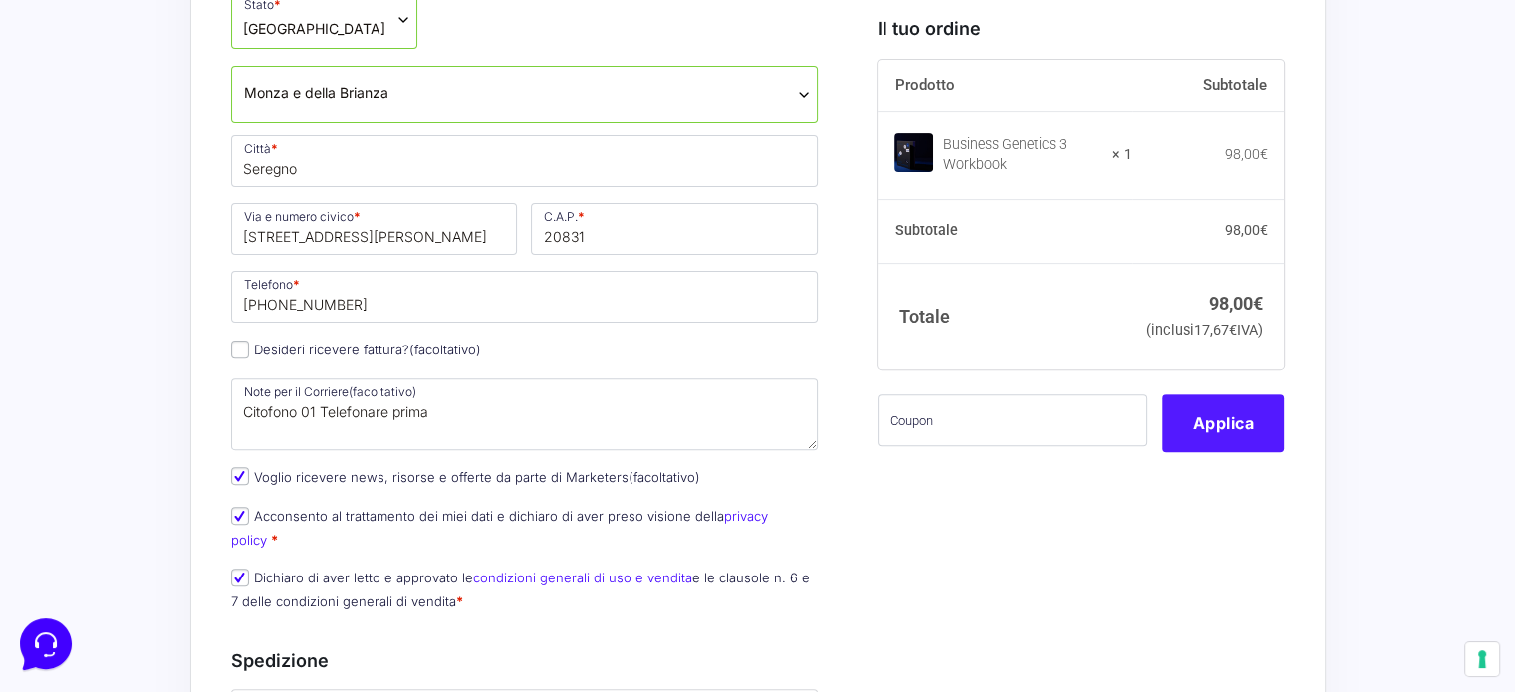
click at [1231, 452] on button "Applica" at bounding box center [1222, 423] width 121 height 58
click at [936, 446] on input "text" at bounding box center [1012, 420] width 270 height 52
click at [940, 446] on input "text" at bounding box center [1012, 420] width 270 height 52
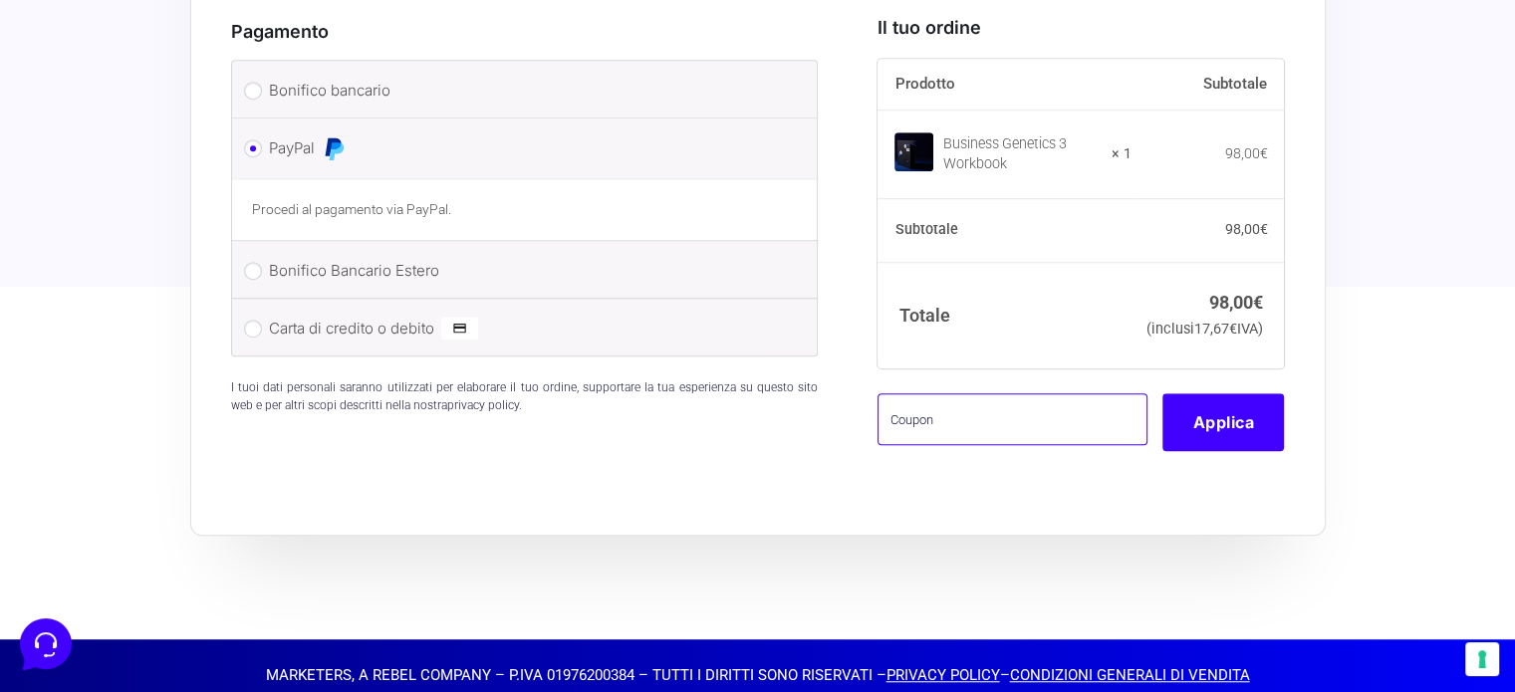
scroll to position [1147, 0]
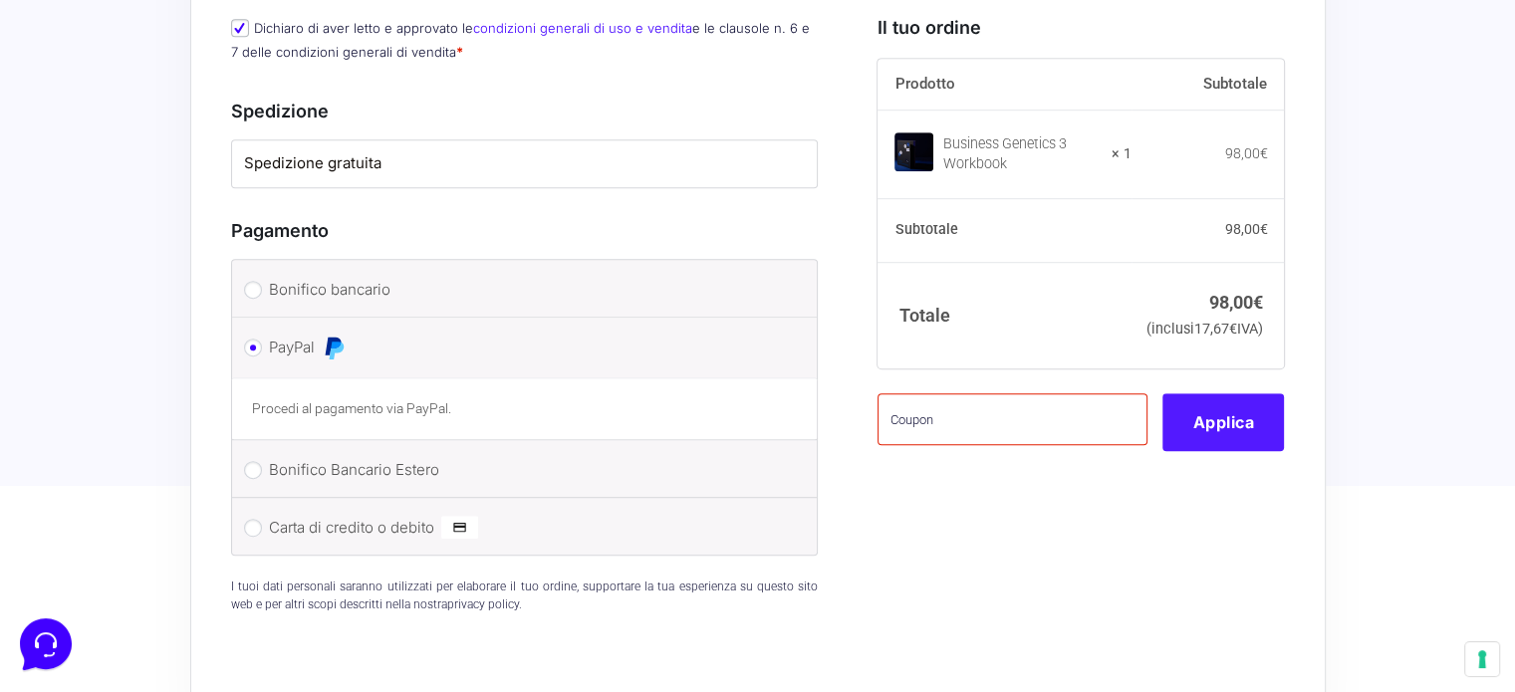
click at [1215, 452] on button "Applica" at bounding box center [1222, 423] width 121 height 58
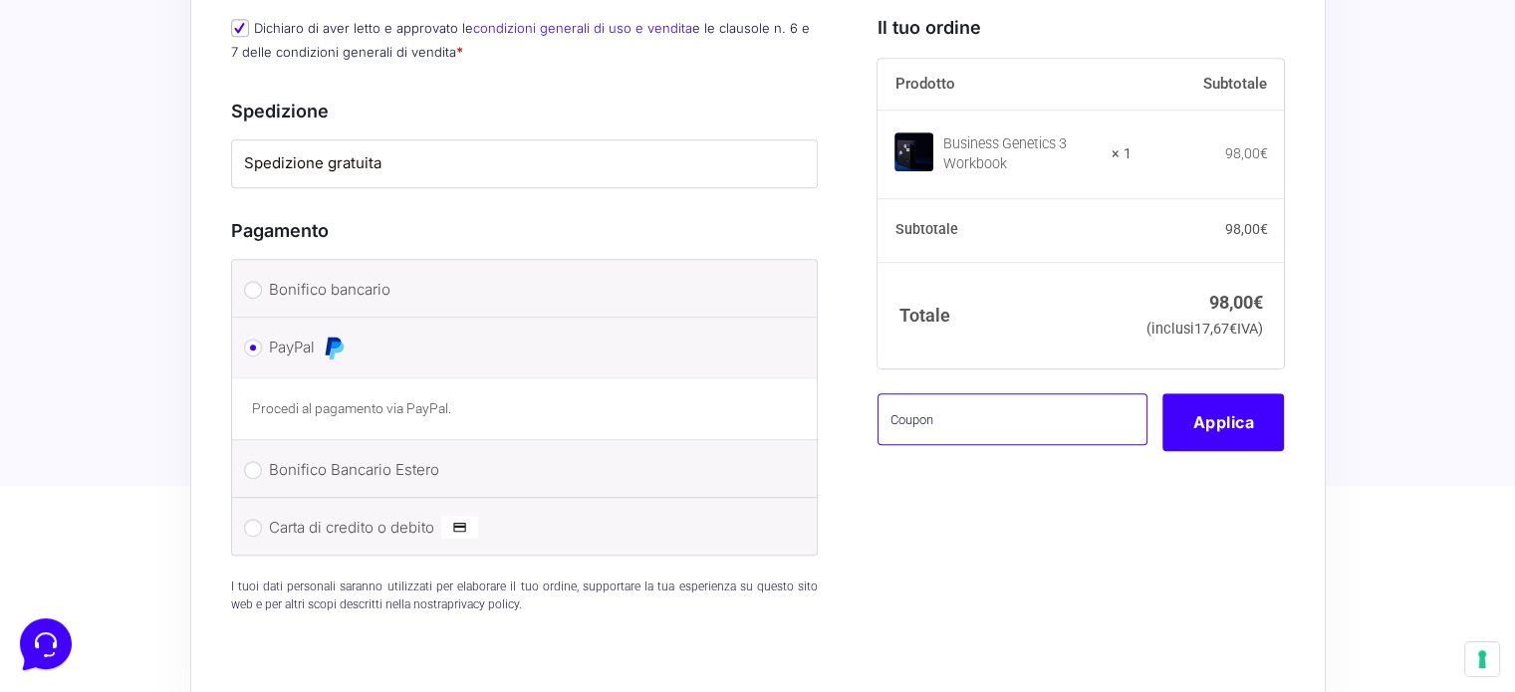
click at [913, 445] on input "text" at bounding box center [1012, 420] width 270 height 52
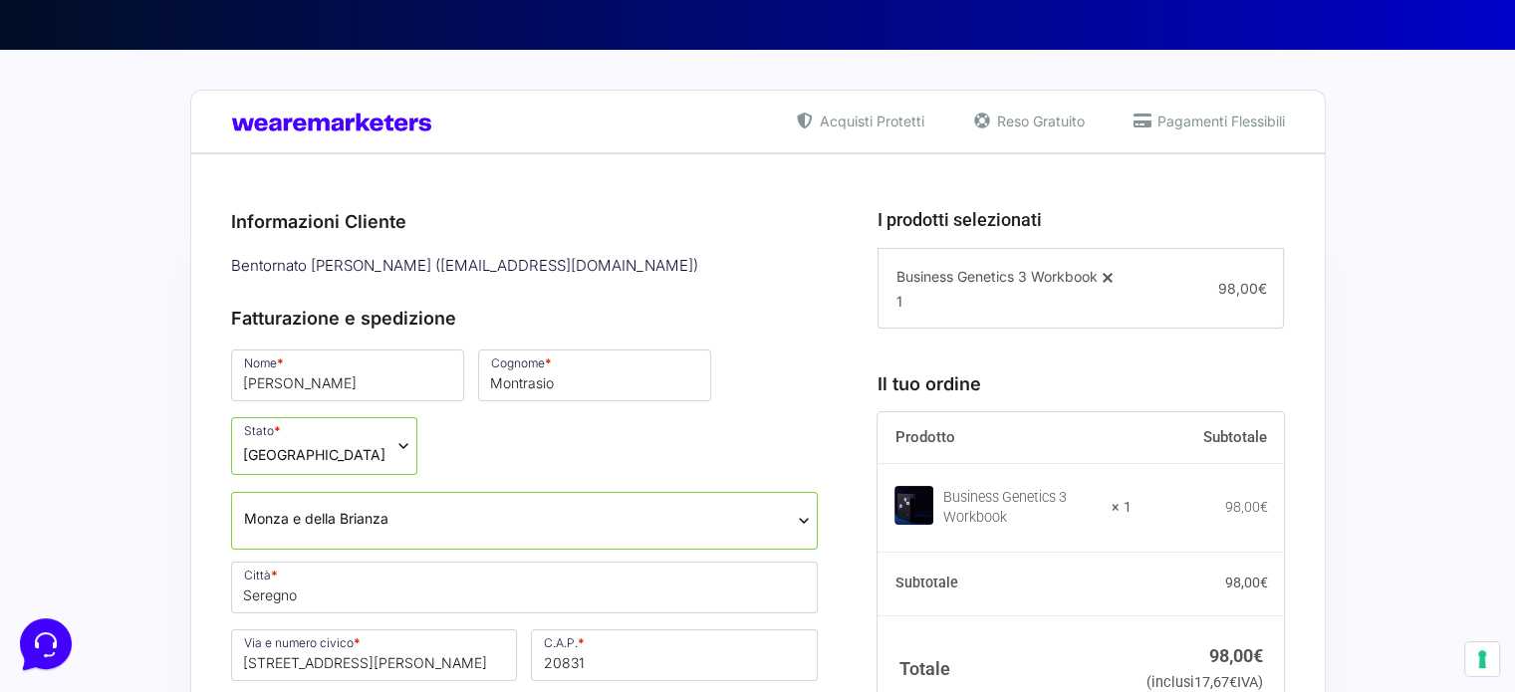
scroll to position [550, 0]
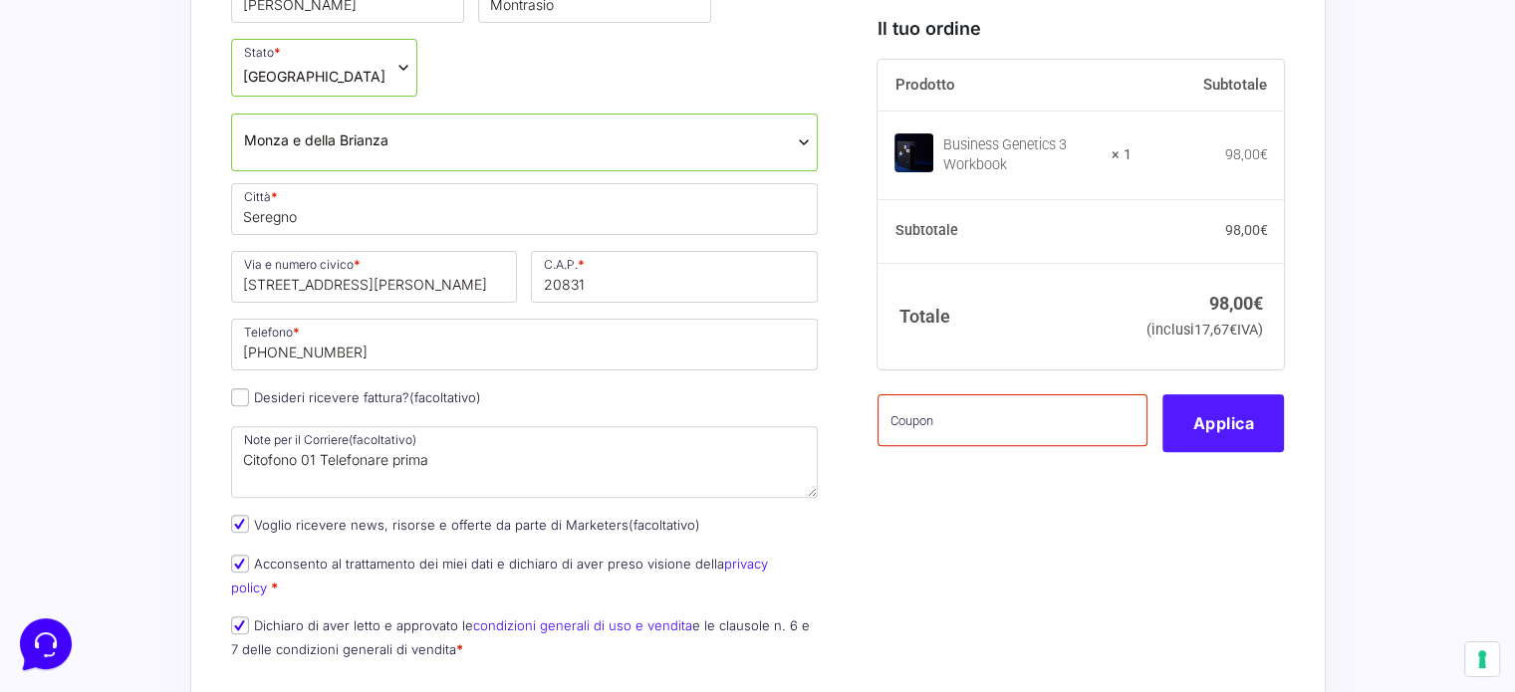
click at [1223, 452] on button "Applica" at bounding box center [1222, 423] width 121 height 58
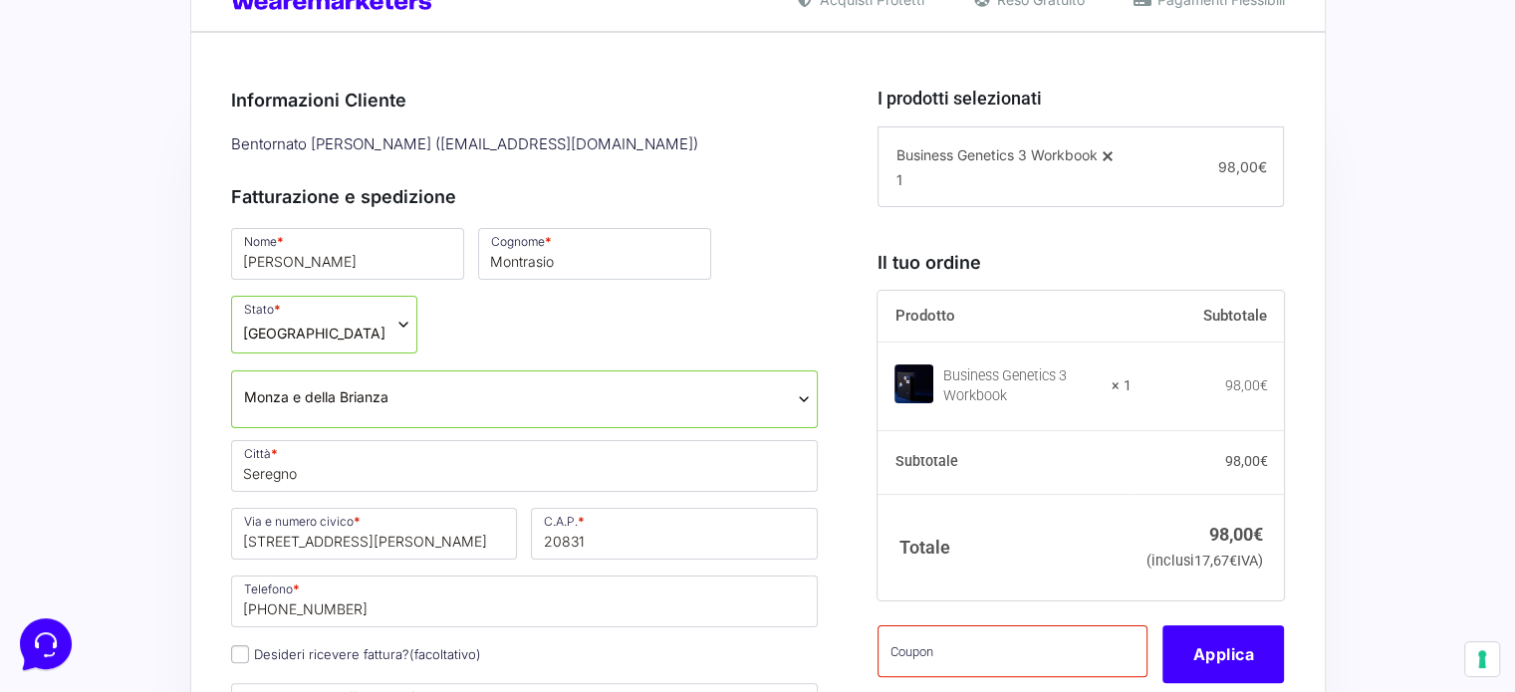
scroll to position [351, 0]
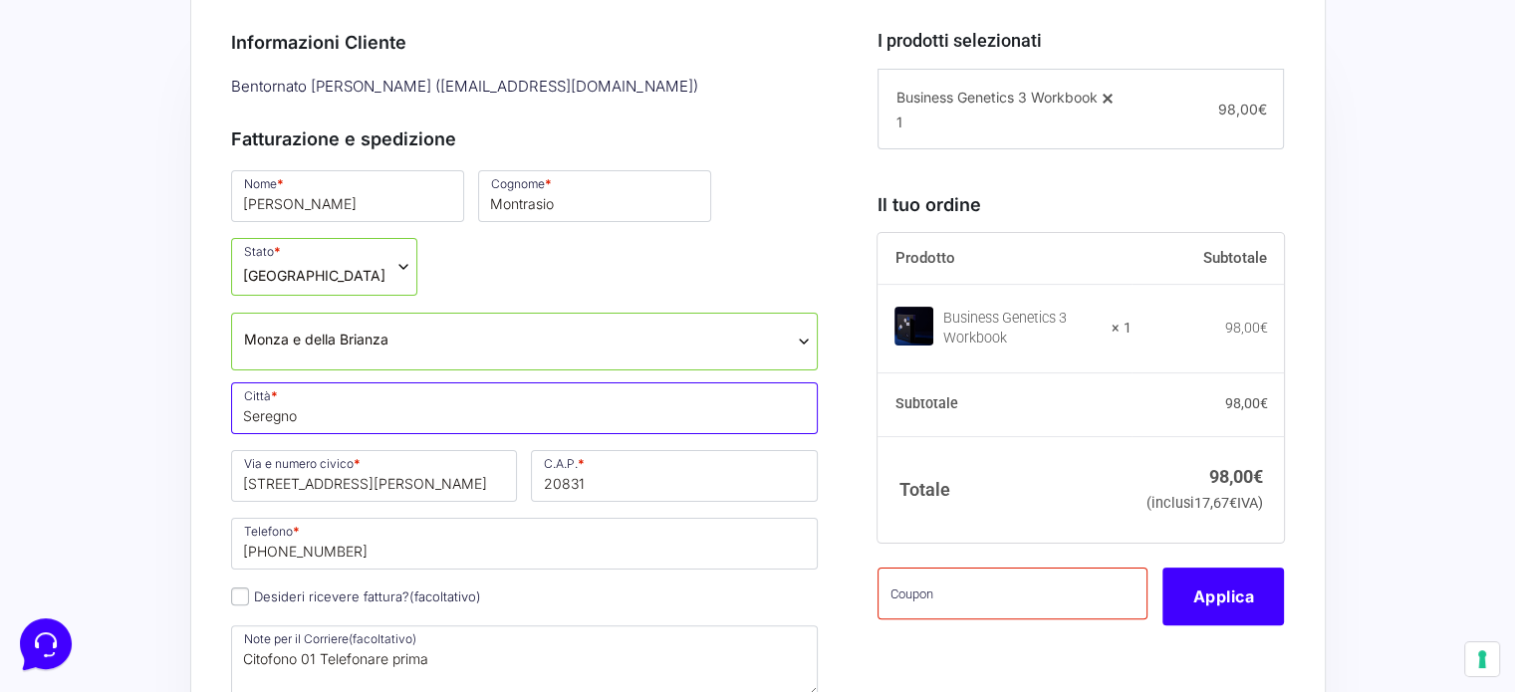
click at [489, 412] on input "Seregno" at bounding box center [525, 408] width 588 height 52
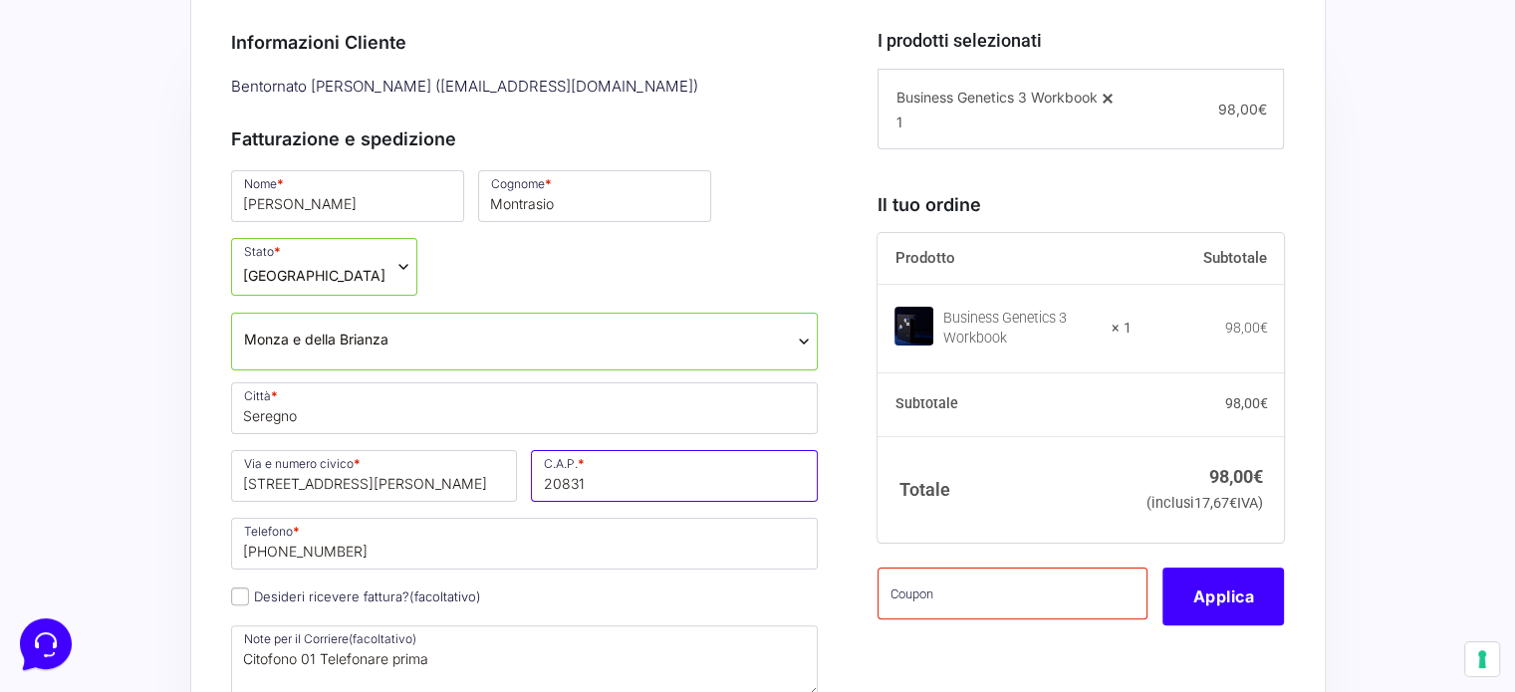
click at [689, 481] on input "20831" at bounding box center [674, 476] width 287 height 52
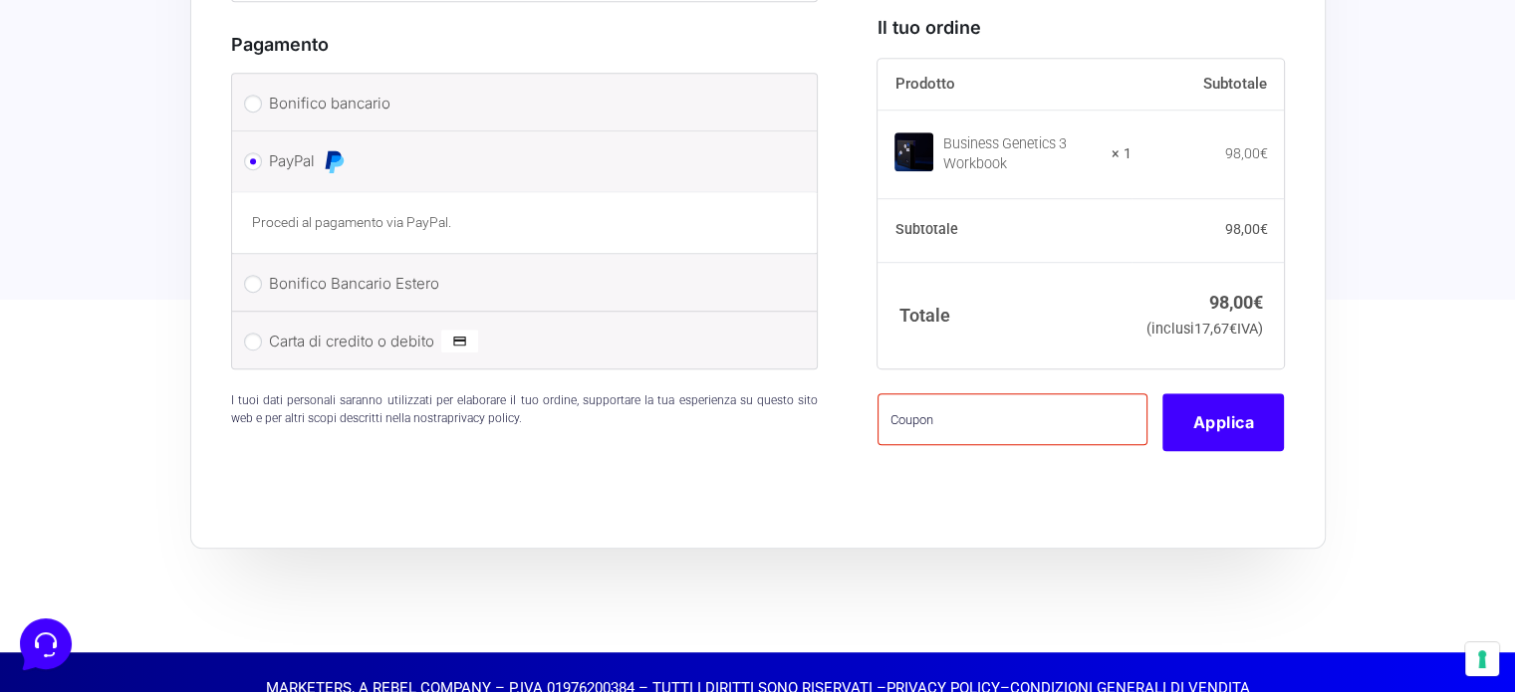
scroll to position [1346, 0]
